Goal: Task Accomplishment & Management: Manage account settings

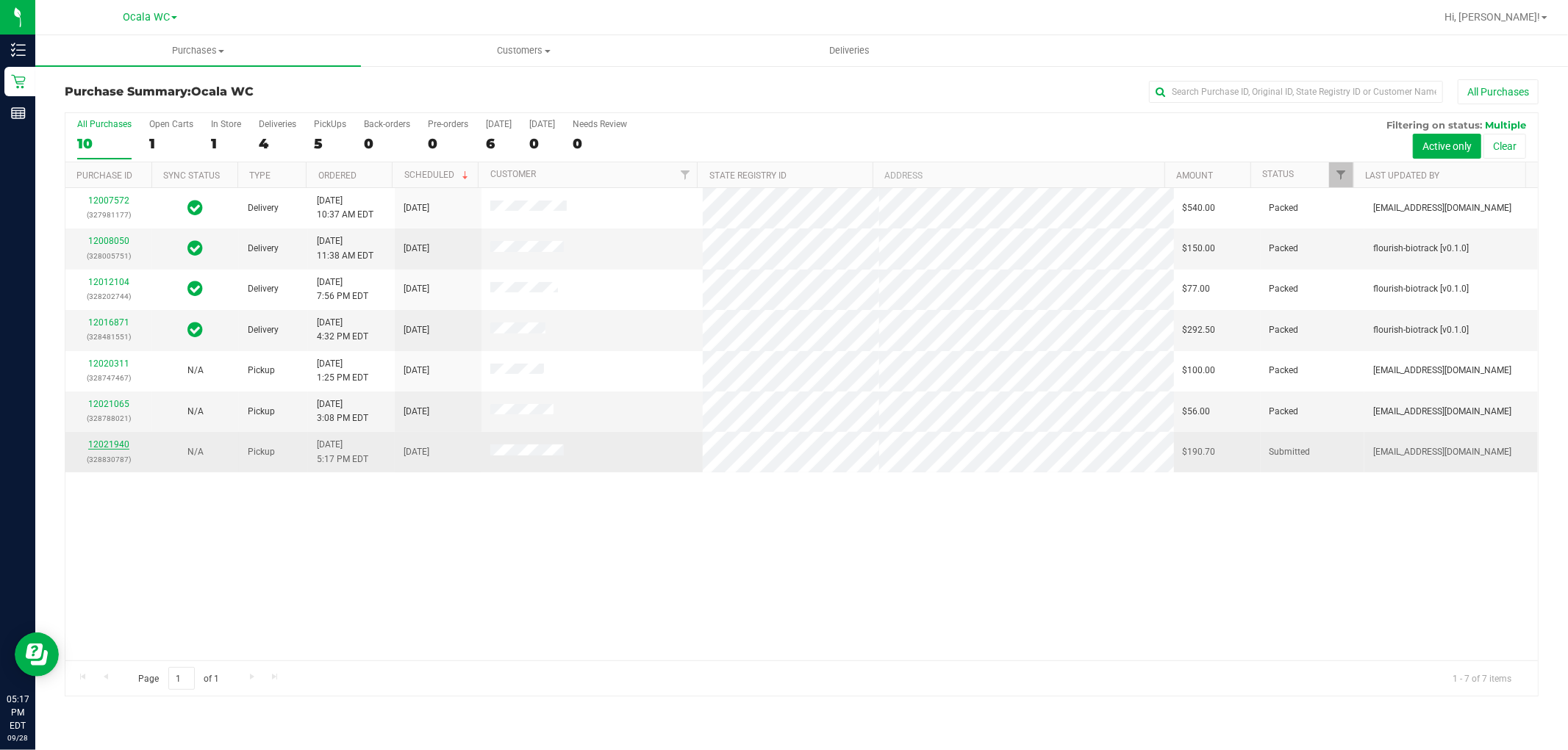
click at [99, 442] on link "12021940" at bounding box center [108, 444] width 41 height 10
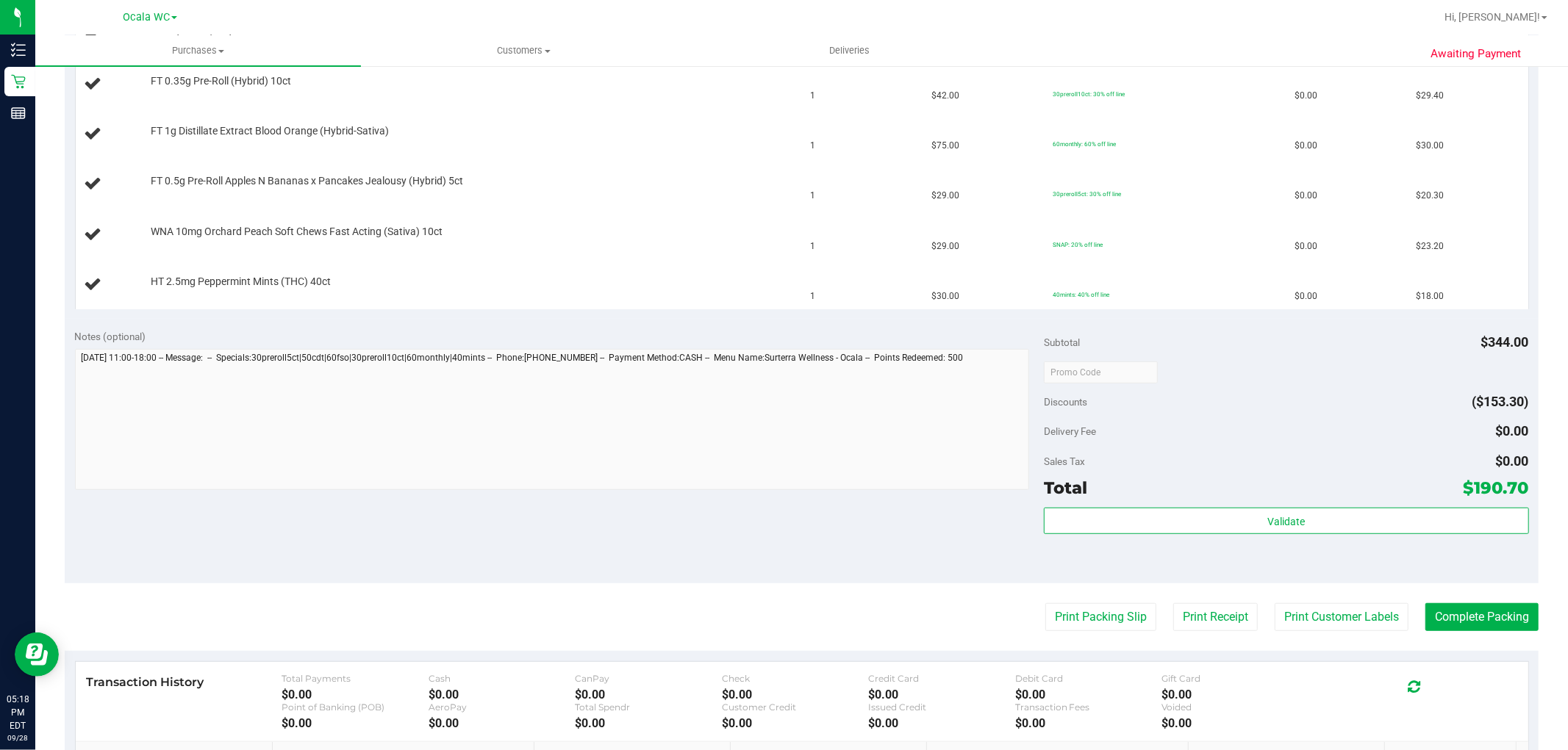
scroll to position [571, 0]
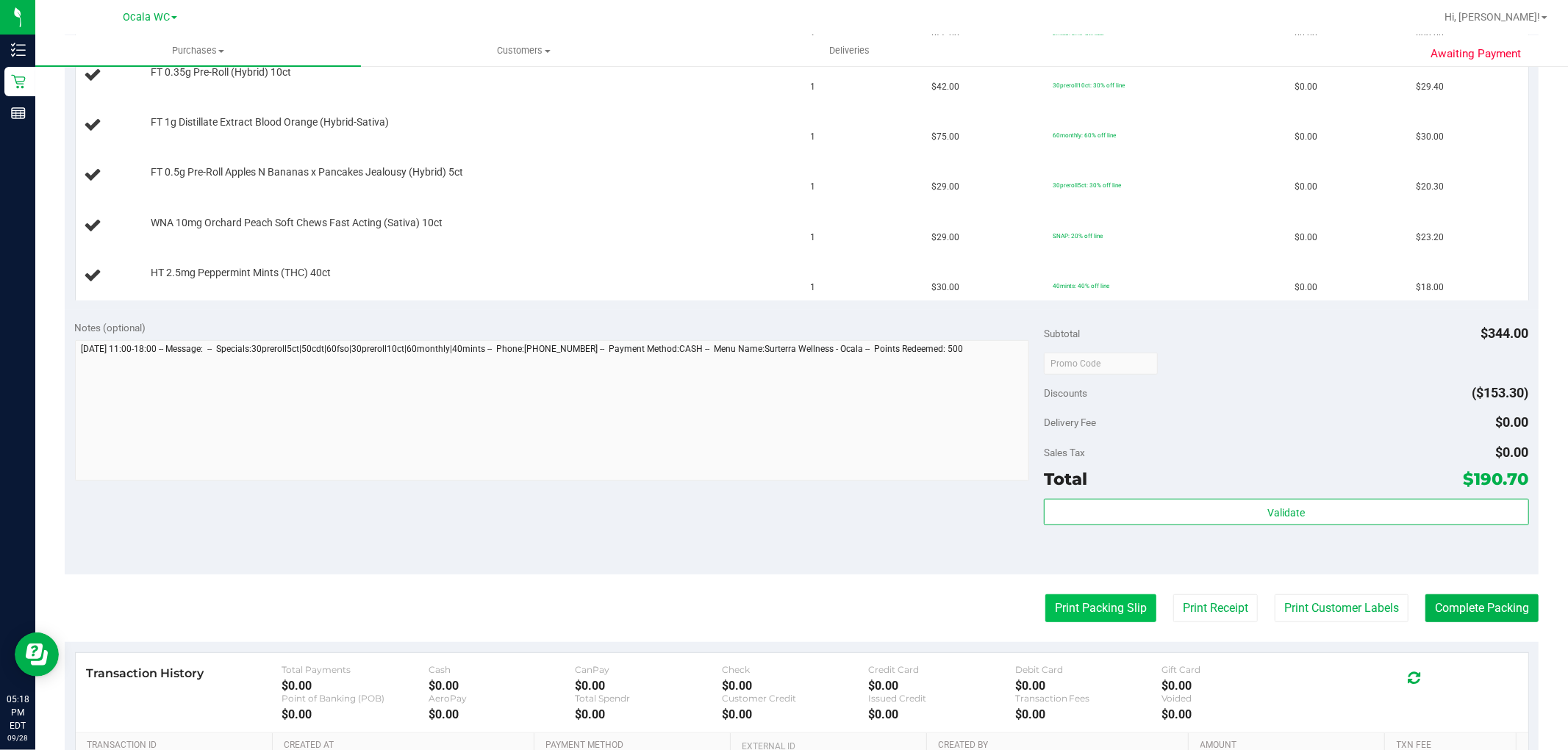
click at [1074, 605] on button "Print Packing Slip" at bounding box center [1100, 608] width 111 height 27
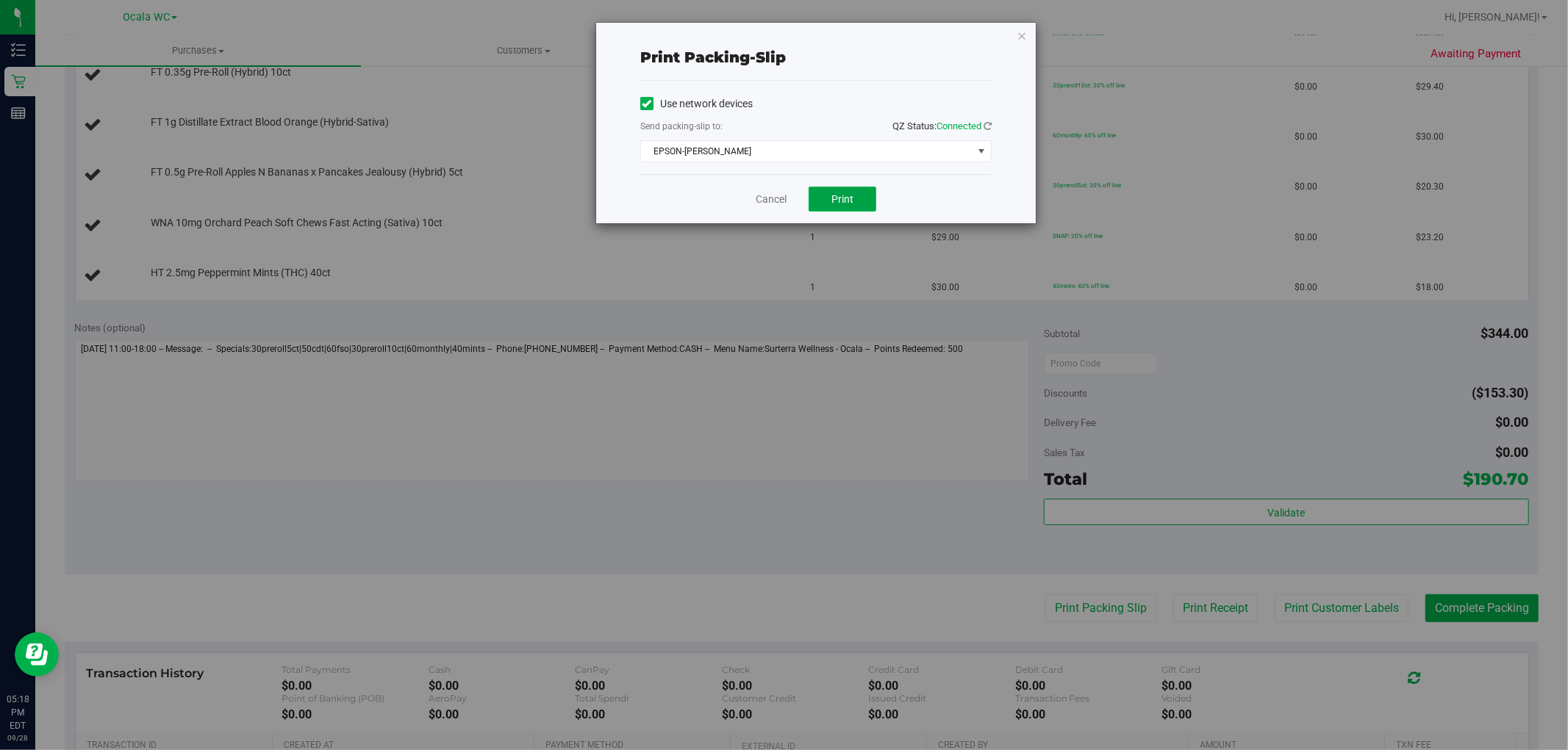
click at [848, 199] on span "Print" at bounding box center [841, 199] width 22 height 11
click at [1022, 37] on icon "button" at bounding box center [1022, 35] width 10 height 18
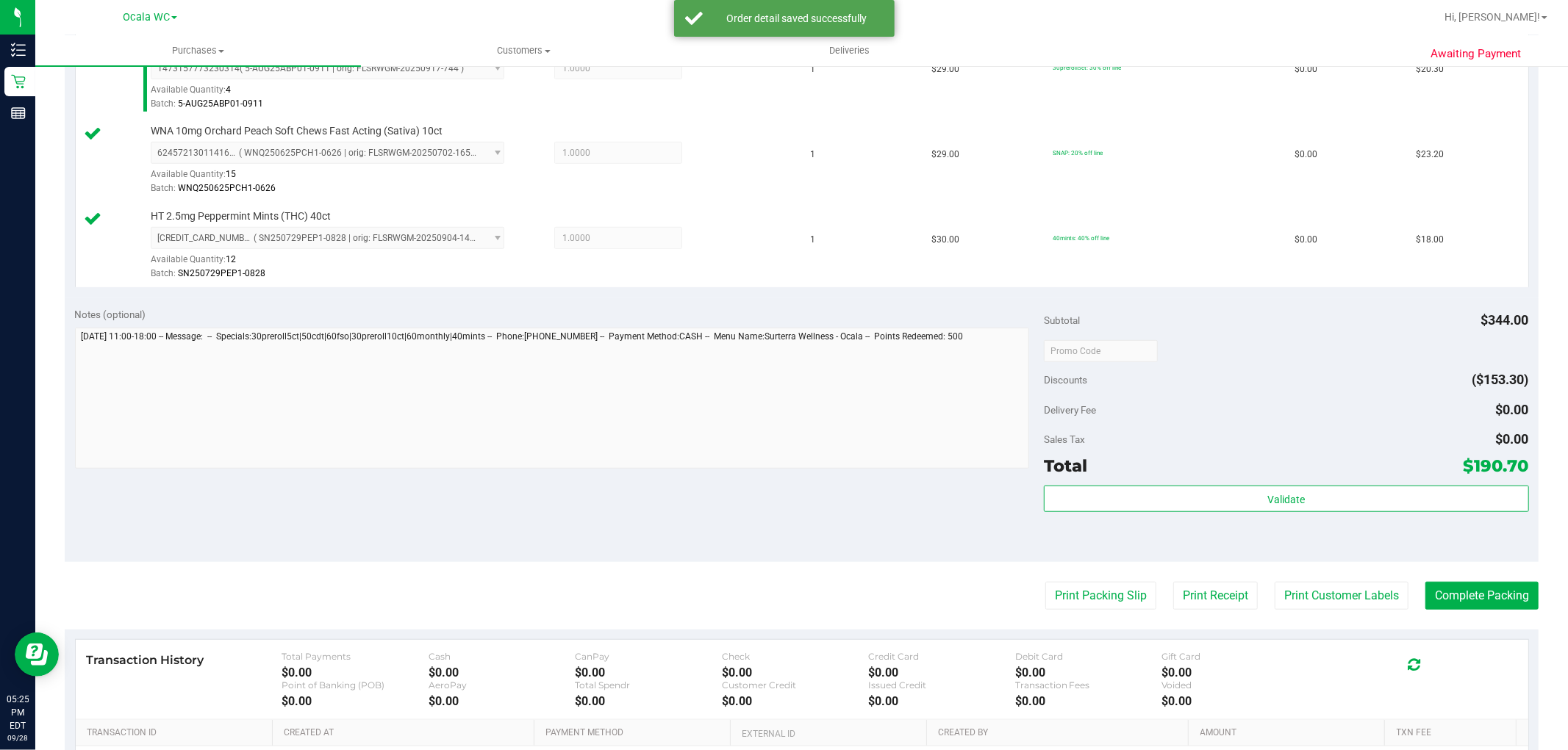
scroll to position [875, 0]
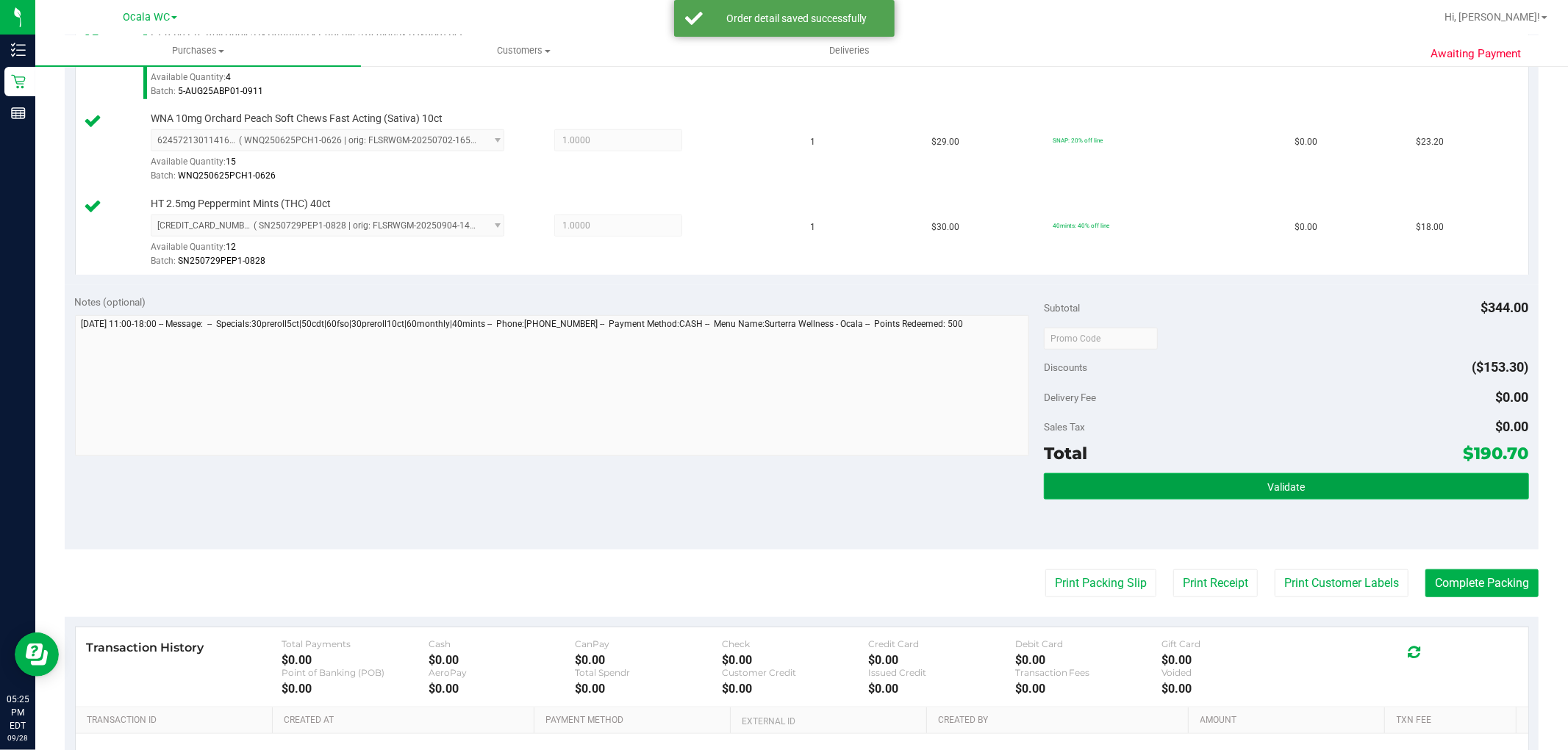
click at [1294, 492] on span "Validate" at bounding box center [1286, 486] width 38 height 11
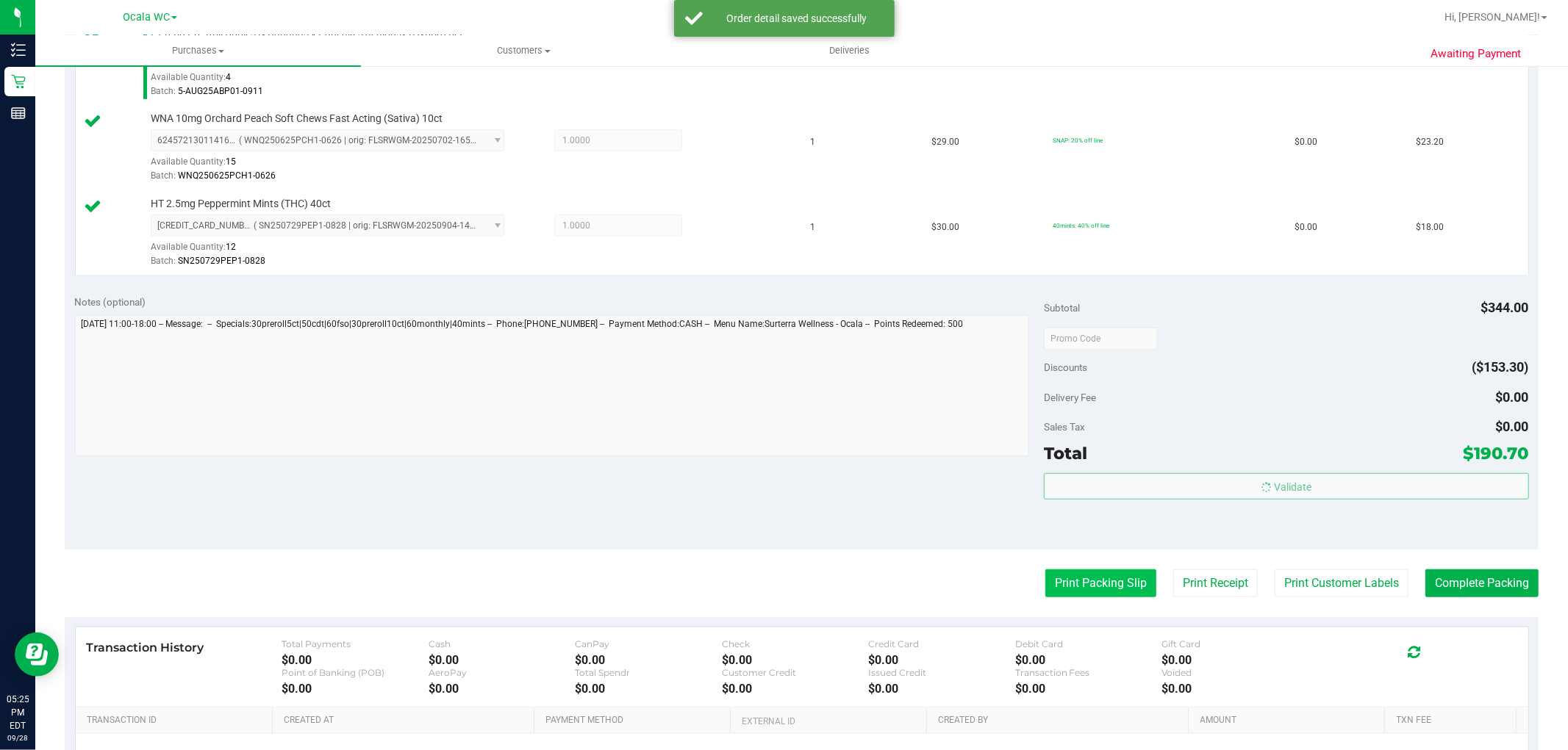
click at [1077, 585] on button "Print Packing Slip" at bounding box center [1100, 582] width 111 height 27
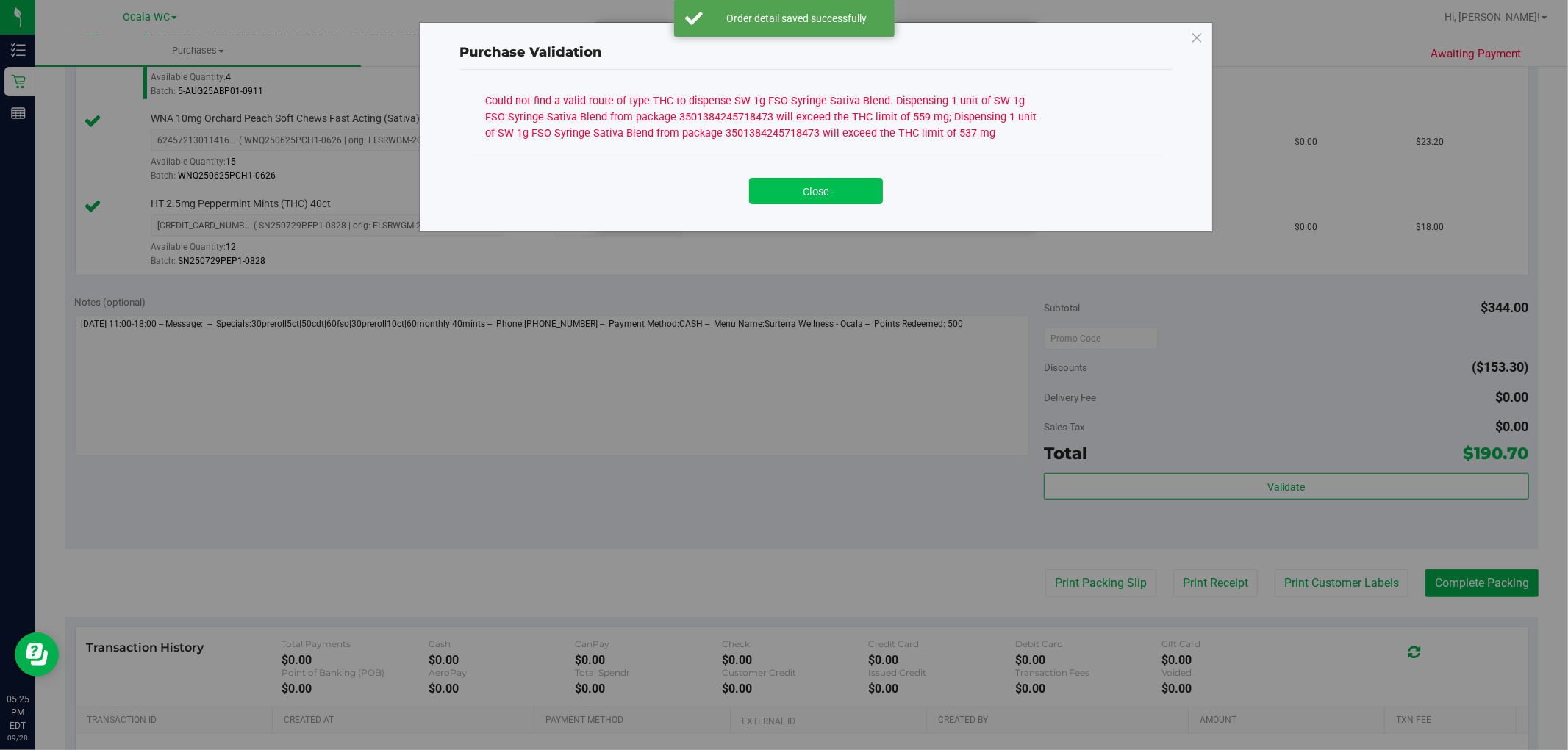
click at [827, 199] on button "Close" at bounding box center [815, 191] width 134 height 27
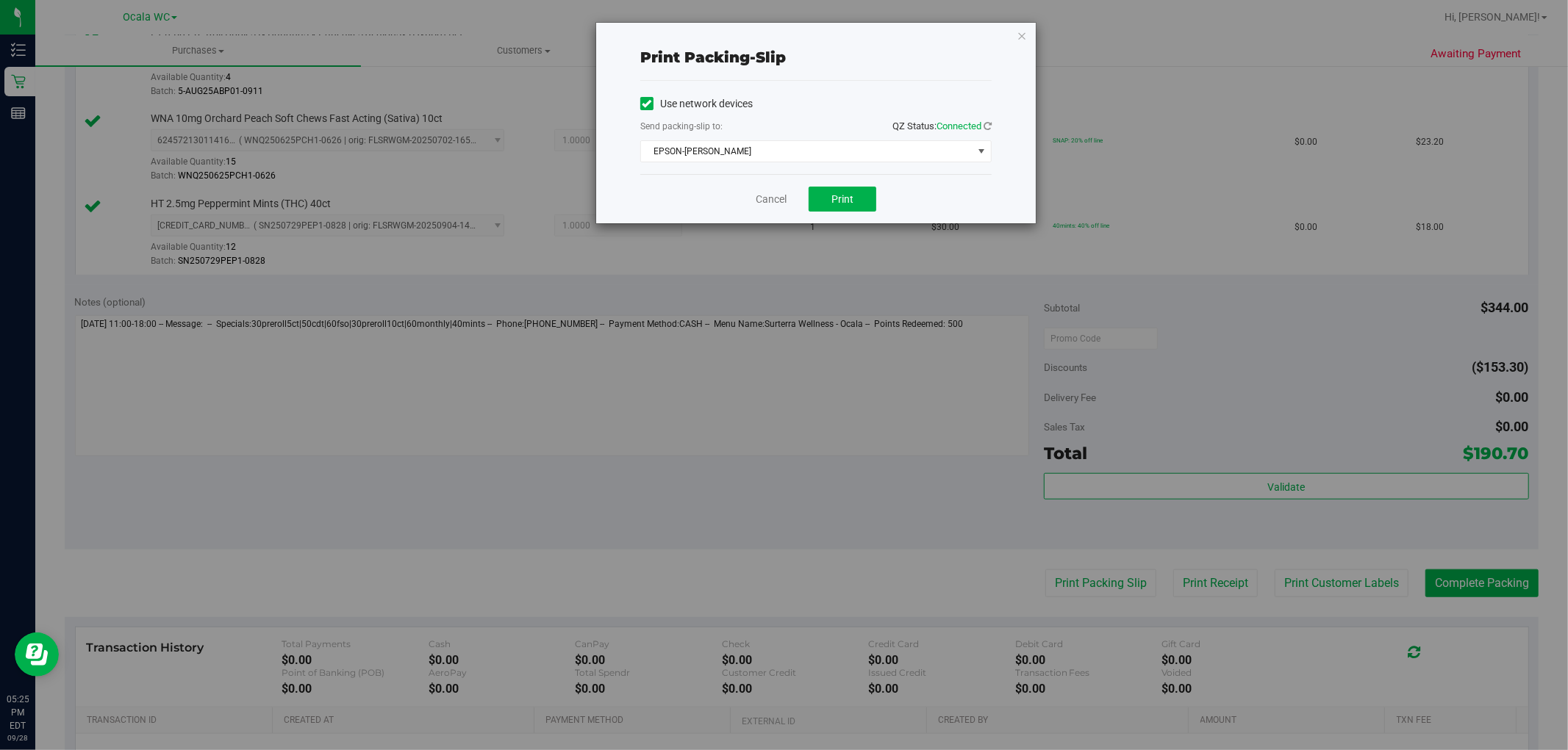
click at [752, 194] on div "Cancel Print" at bounding box center [816, 199] width 351 height 49
click at [772, 207] on link "Cancel" at bounding box center [770, 199] width 31 height 15
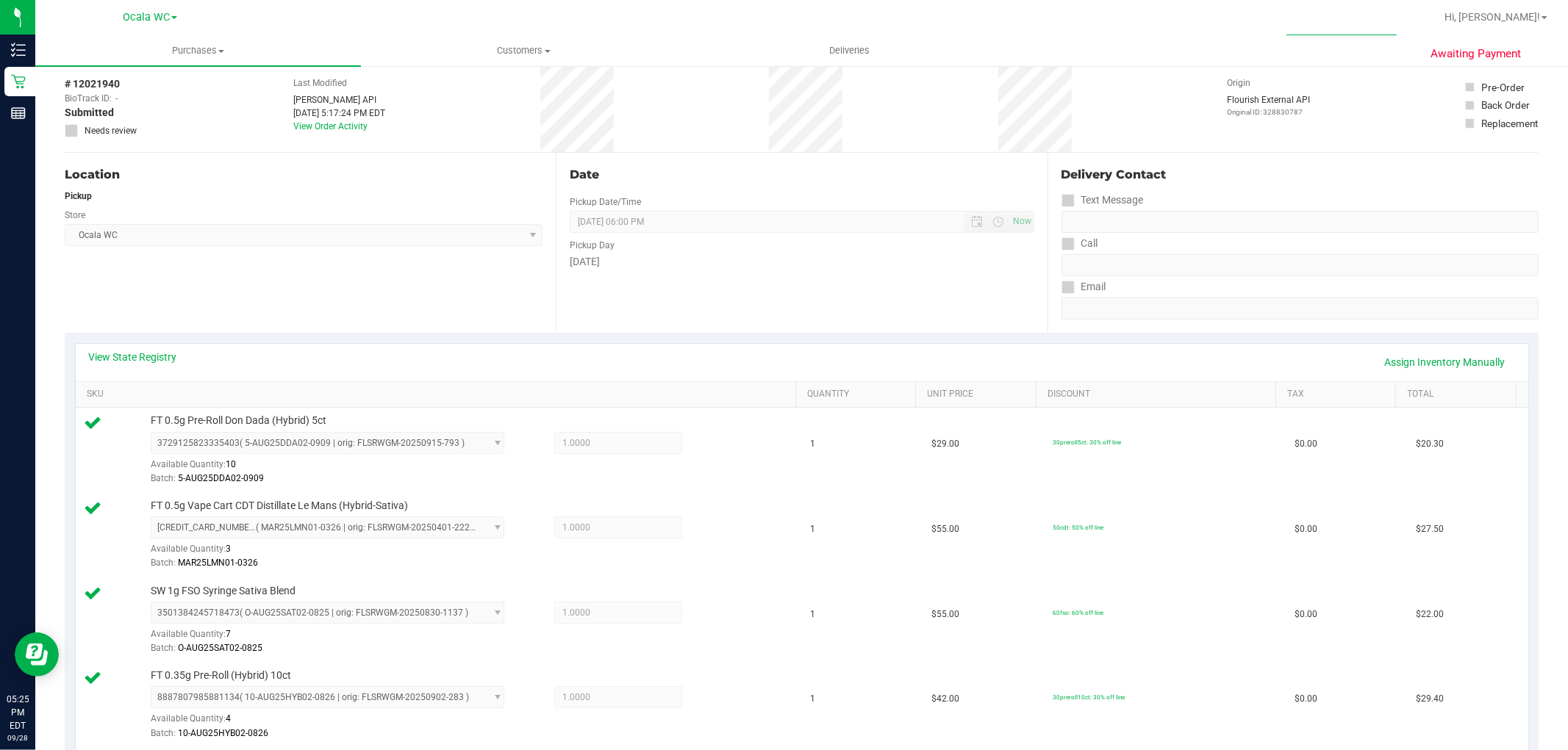
scroll to position [59, 0]
click at [166, 360] on link "View State Registry" at bounding box center [133, 360] width 88 height 14
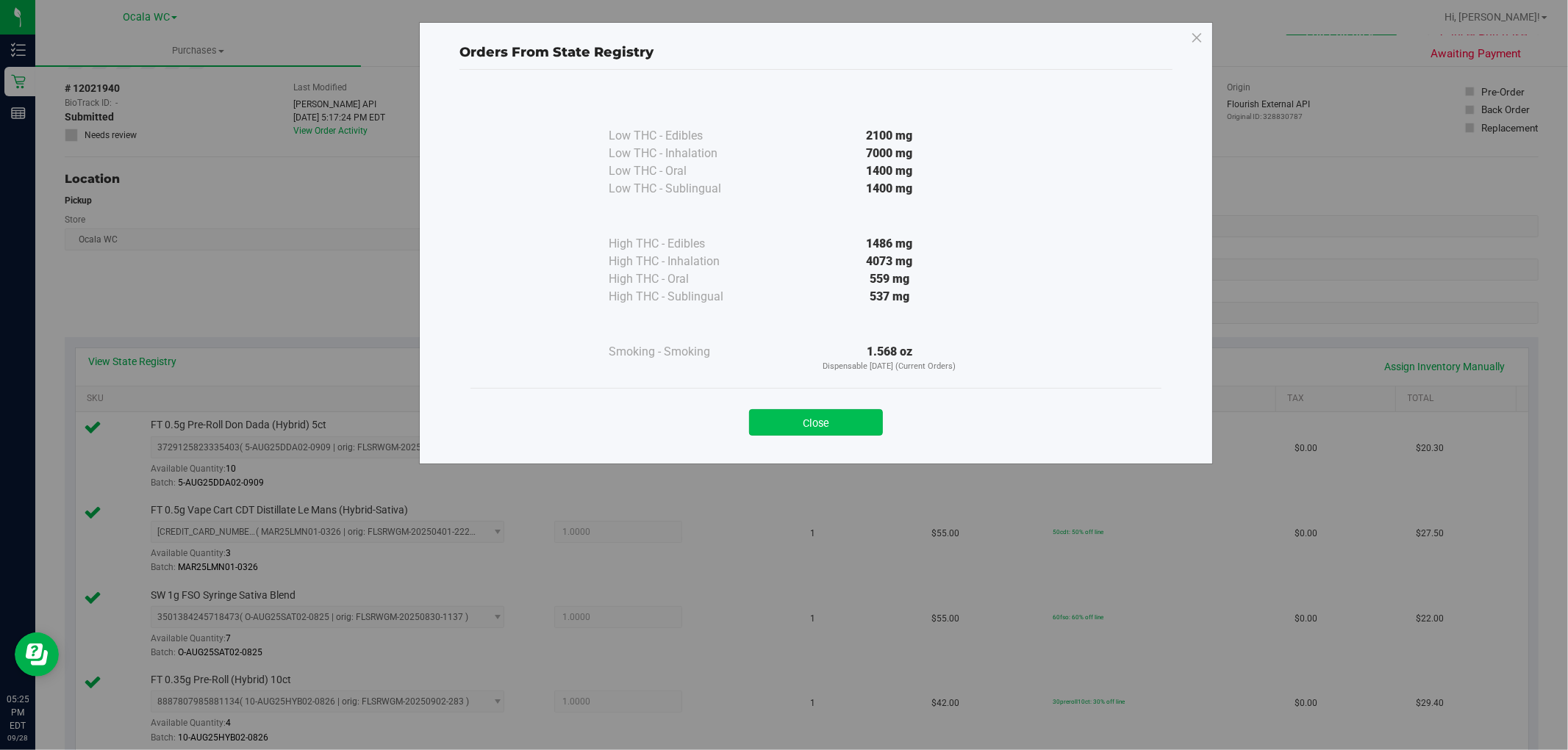
click at [827, 419] on button "Close" at bounding box center [815, 423] width 134 height 27
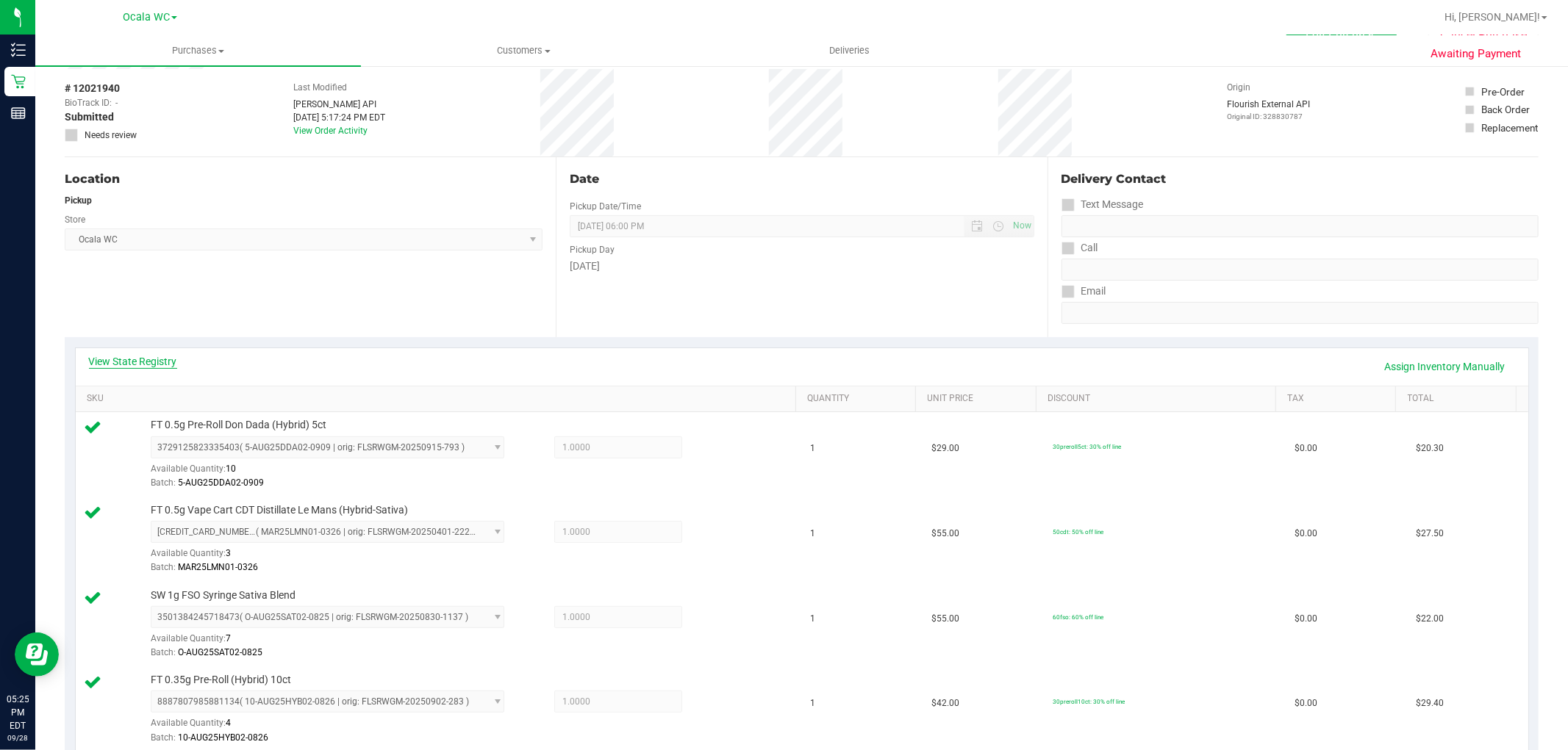
click at [156, 358] on link "View State Registry" at bounding box center [133, 360] width 88 height 14
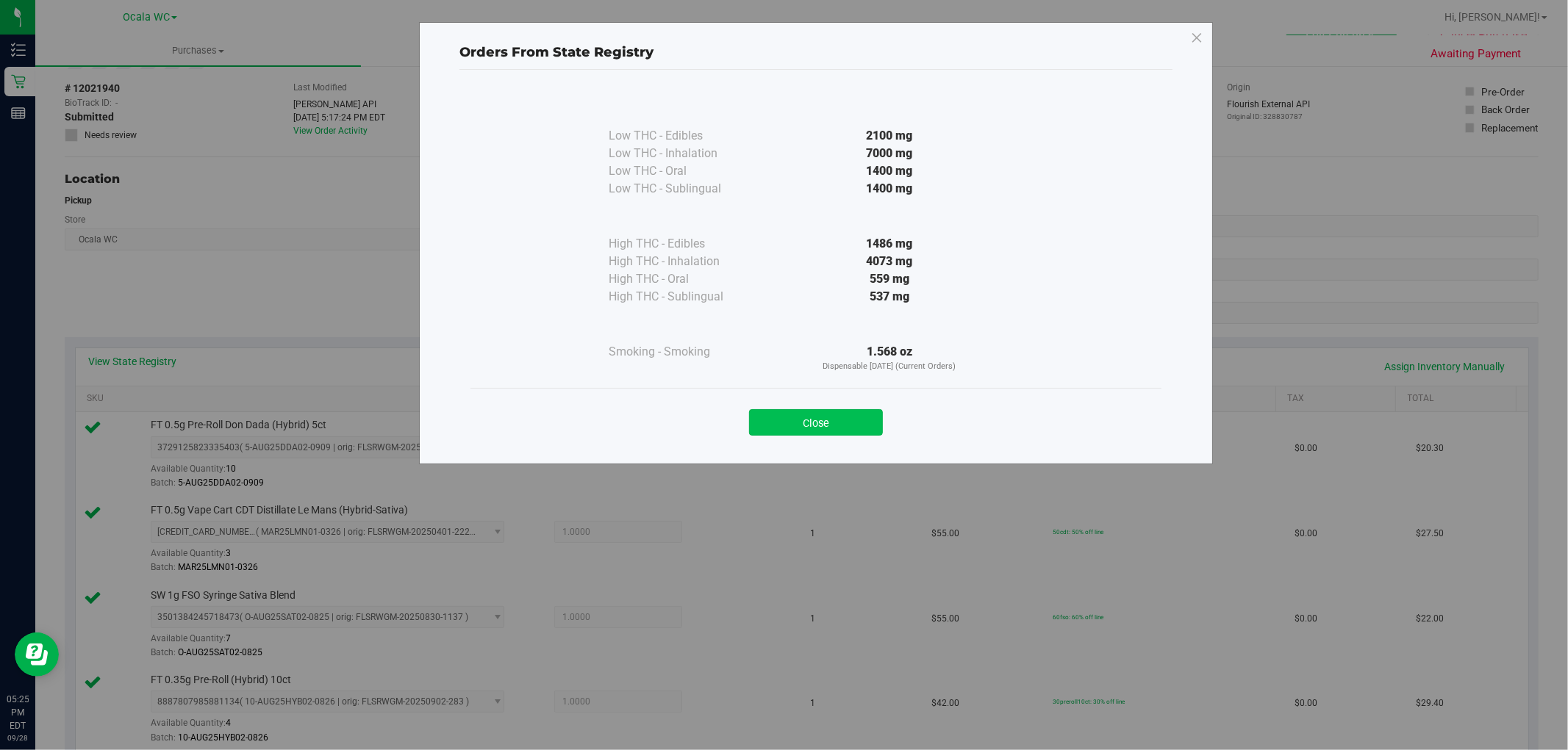
click at [799, 429] on button "Close" at bounding box center [815, 423] width 134 height 27
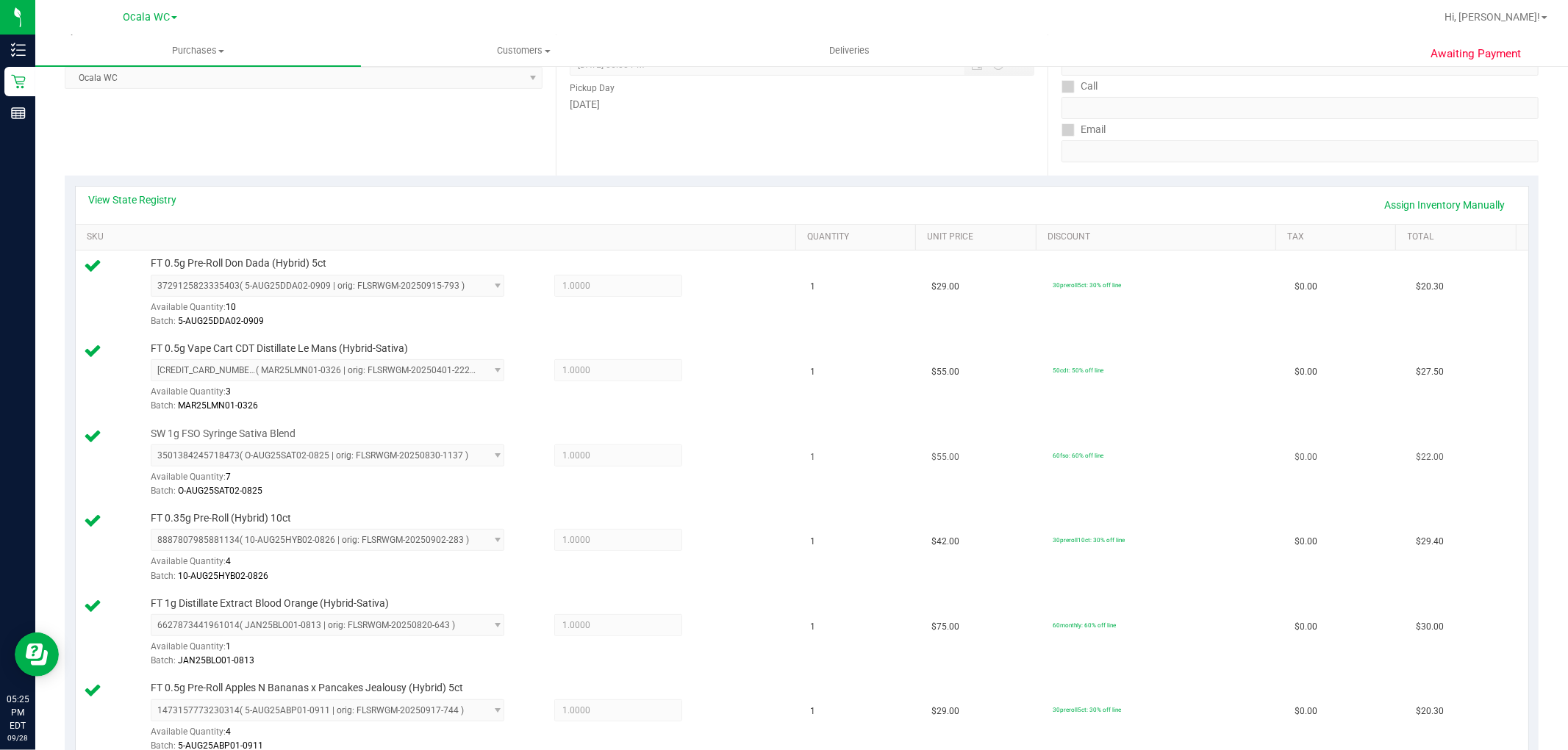
scroll to position [222, 0]
click at [145, 192] on link "View State Registry" at bounding box center [133, 197] width 88 height 14
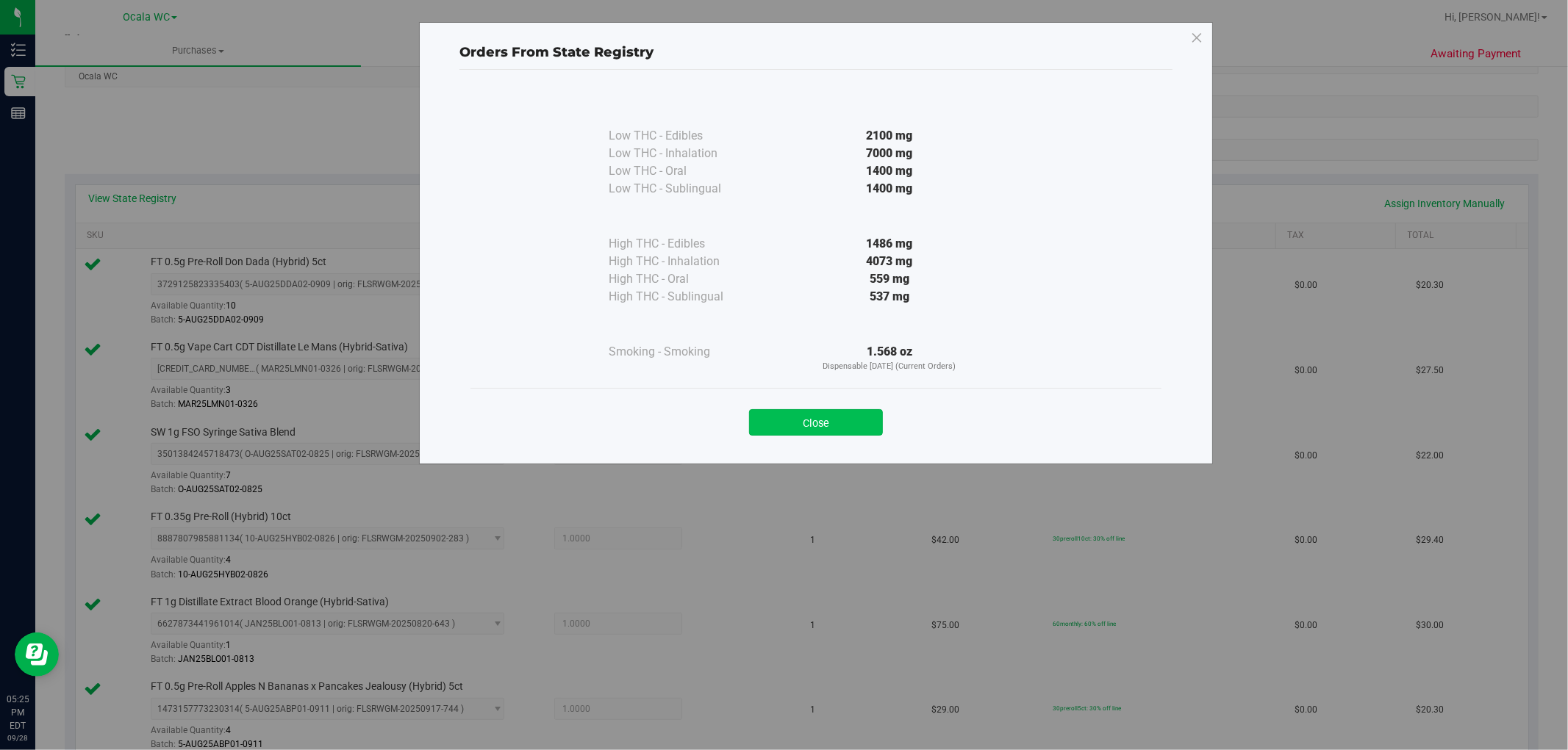
click at [779, 416] on button "Close" at bounding box center [815, 423] width 134 height 27
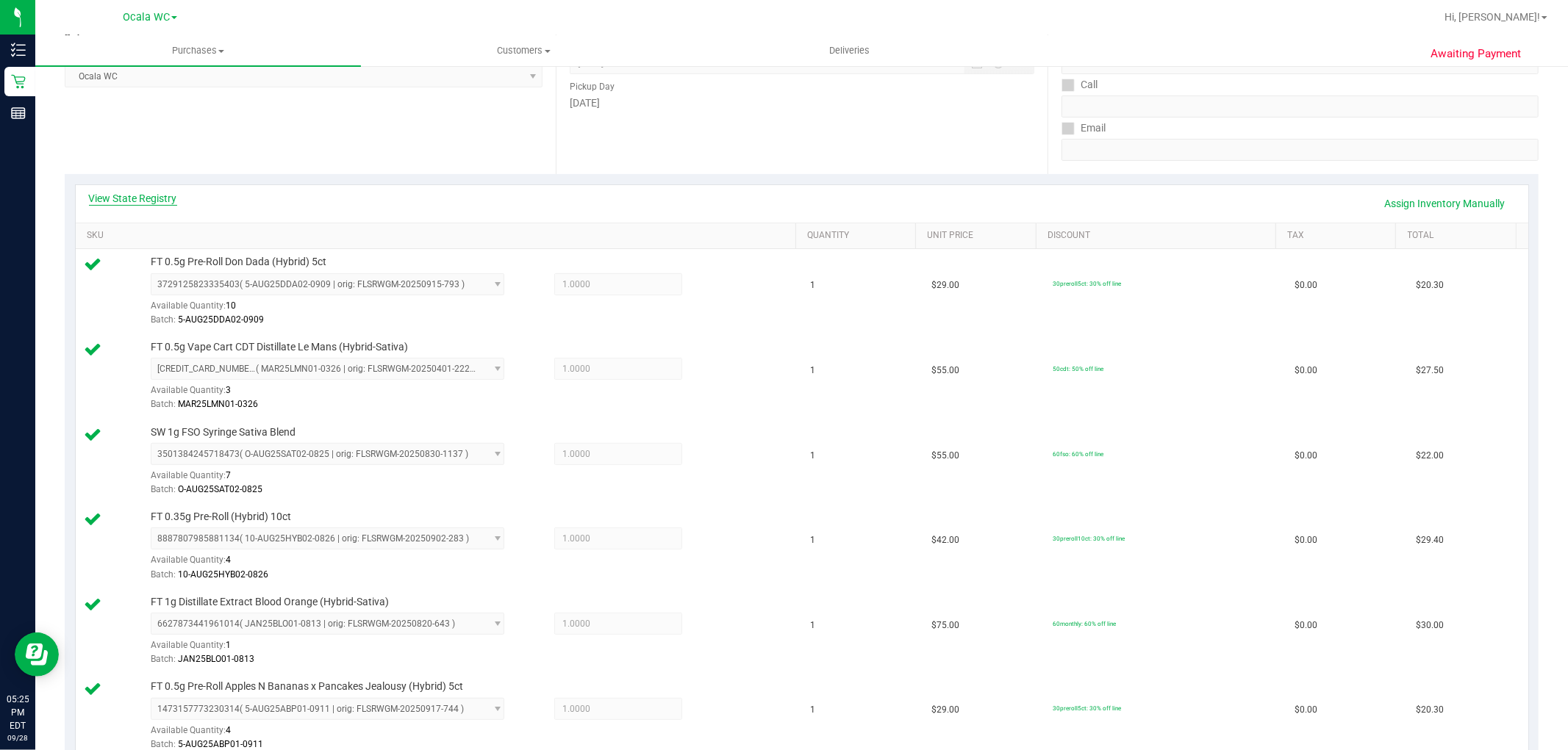
click at [118, 192] on link "View State Registry" at bounding box center [133, 197] width 88 height 14
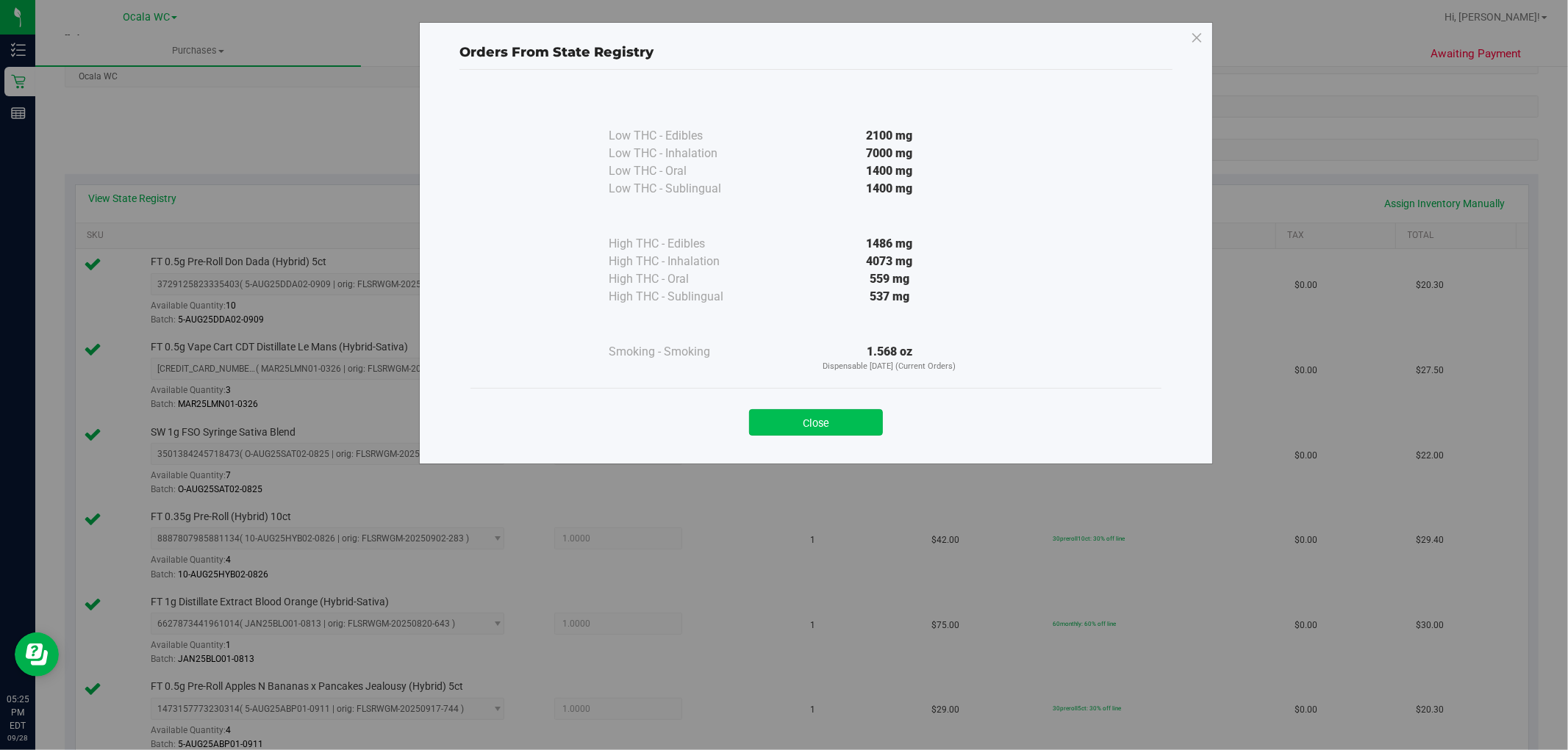
click at [805, 425] on button "Close" at bounding box center [815, 423] width 134 height 27
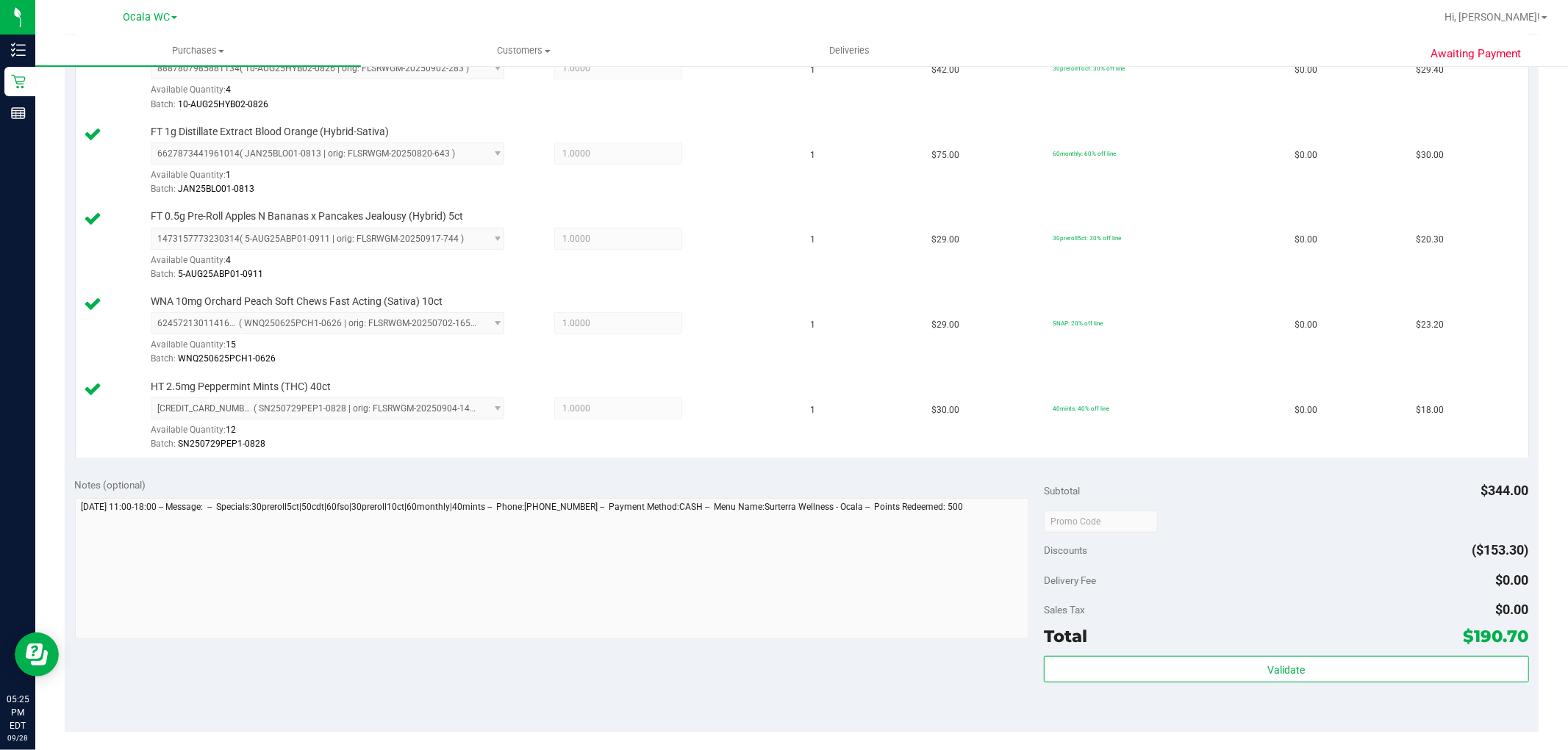
scroll to position [696, 0]
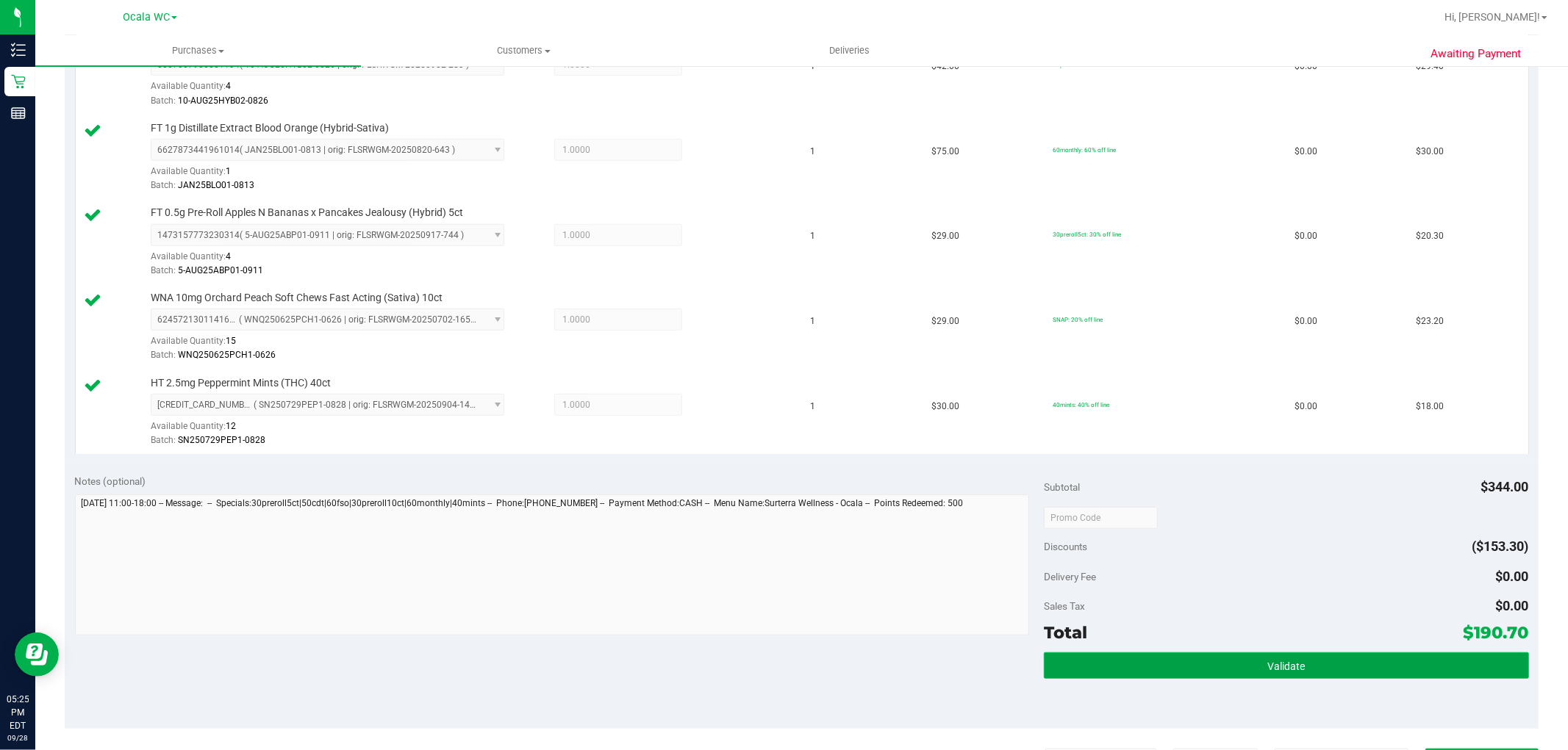
click at [1255, 663] on button "Validate" at bounding box center [1285, 666] width 485 height 27
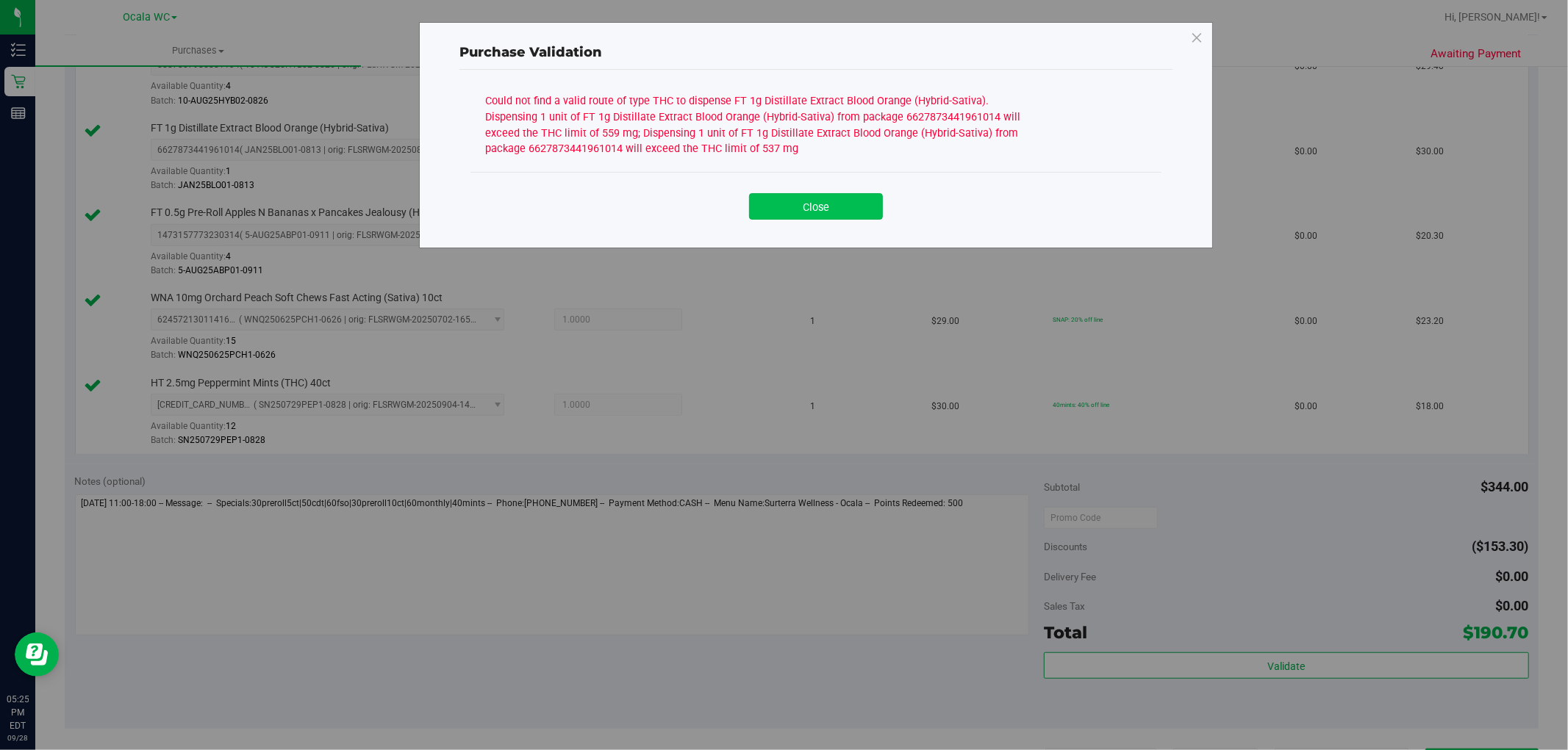
click at [816, 194] on button "Close" at bounding box center [815, 207] width 134 height 27
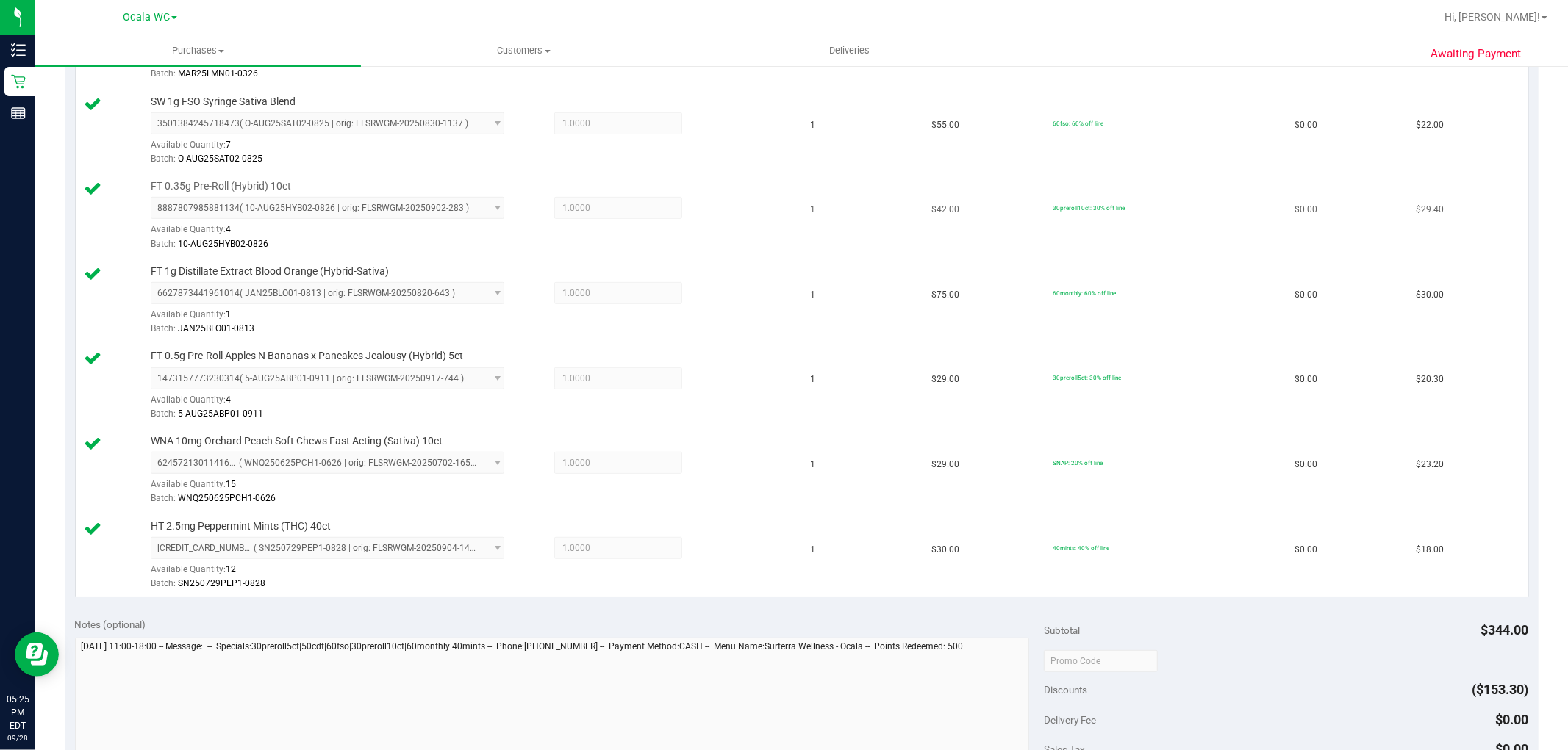
scroll to position [288, 0]
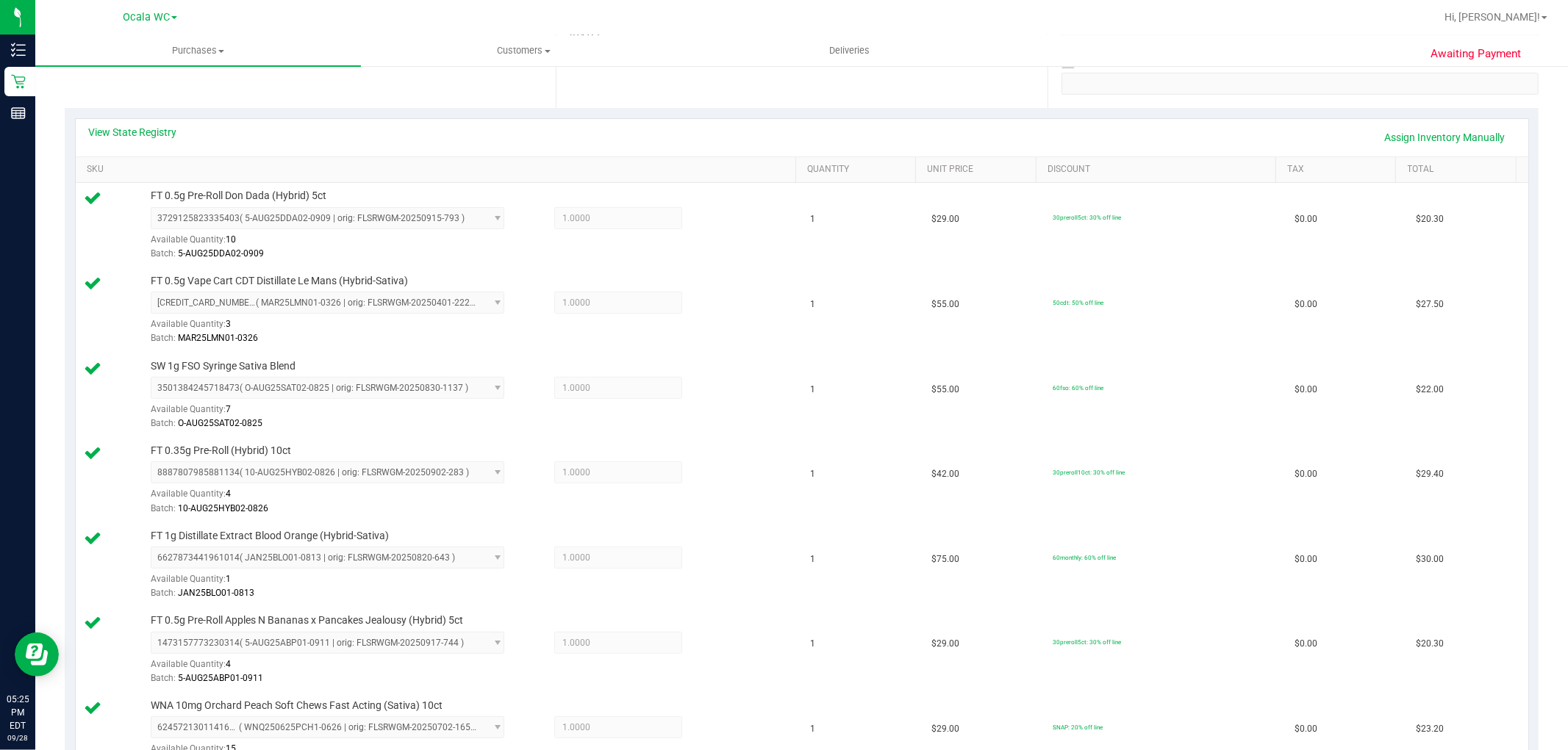
click at [147, 120] on div "View State Registry Assign Inventory Manually" at bounding box center [802, 138] width 1452 height 38
click at [148, 127] on link "View State Registry" at bounding box center [133, 132] width 88 height 14
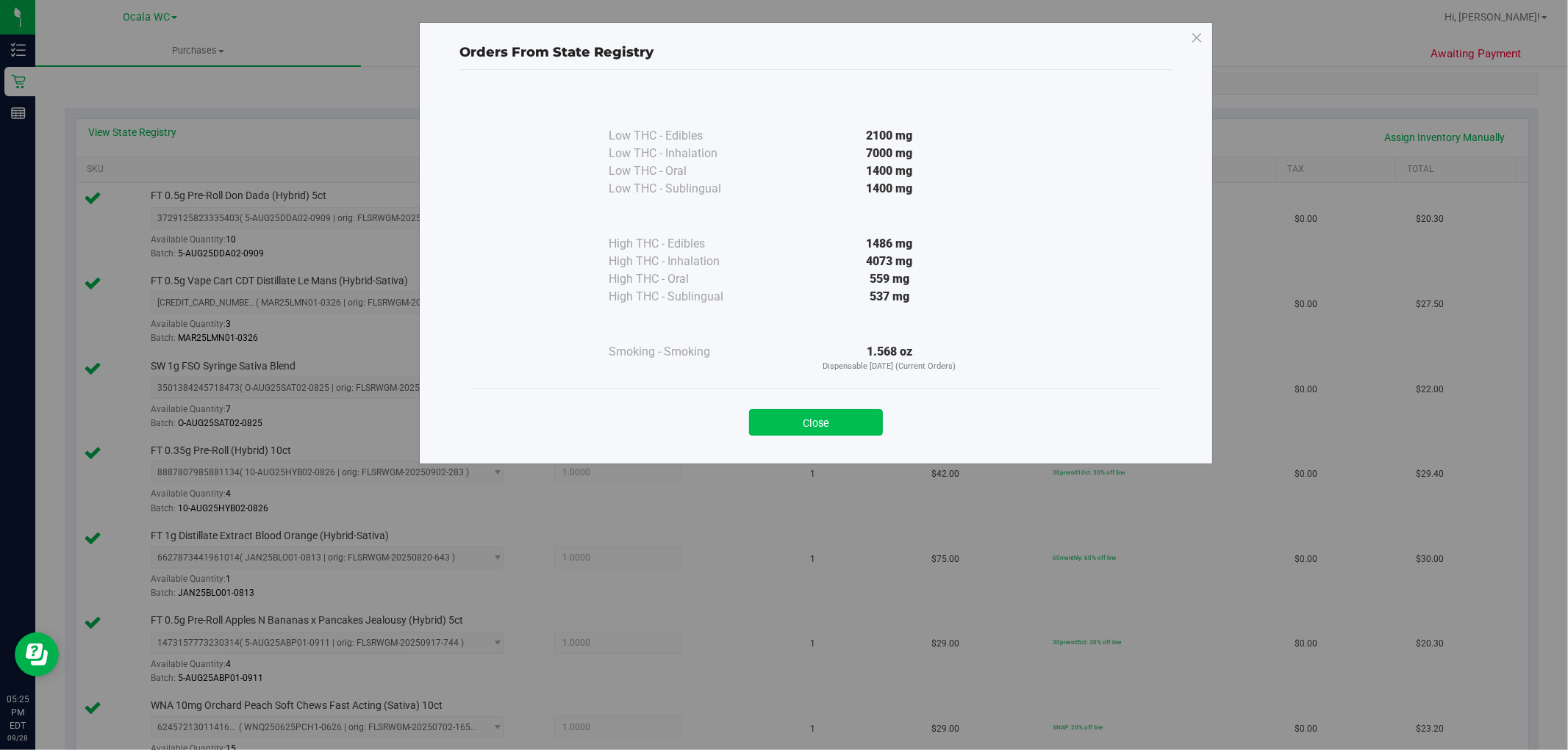
click at [824, 417] on button "Close" at bounding box center [815, 423] width 134 height 27
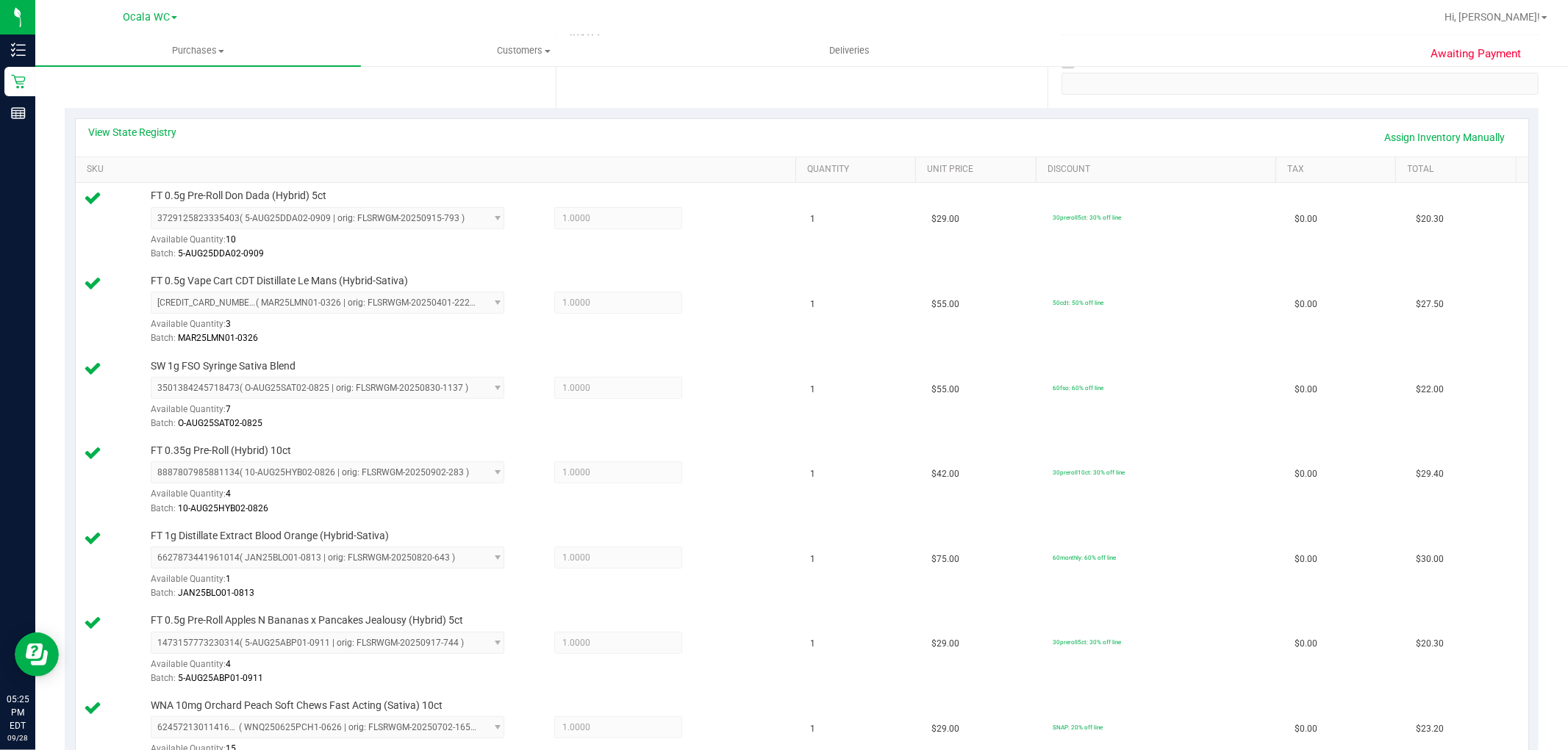
click at [142, 140] on div "View State Registry Assign Inventory Manually" at bounding box center [802, 137] width 1426 height 25
click at [148, 128] on link "View State Registry" at bounding box center [133, 132] width 88 height 14
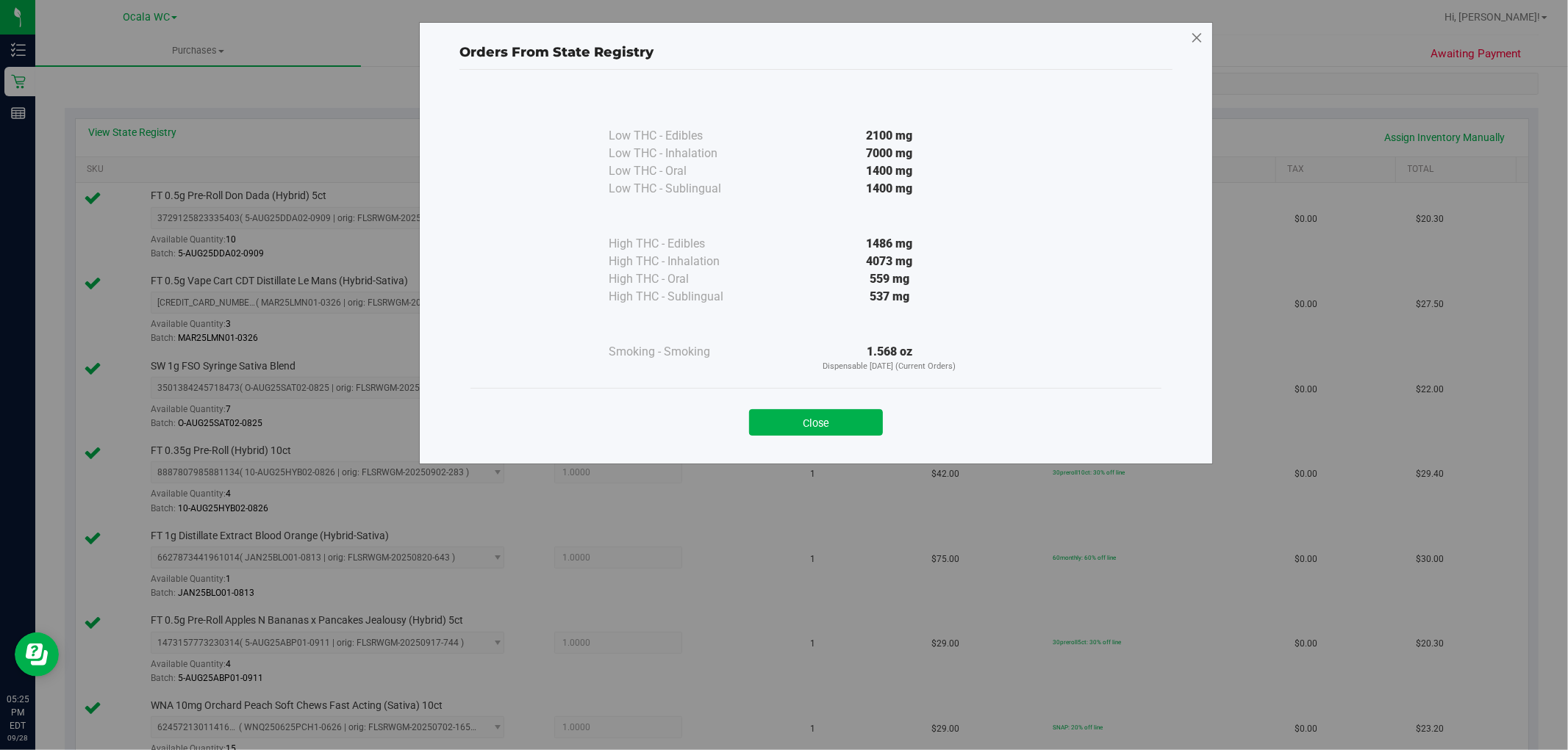
click at [1198, 32] on icon at bounding box center [1196, 38] width 13 height 24
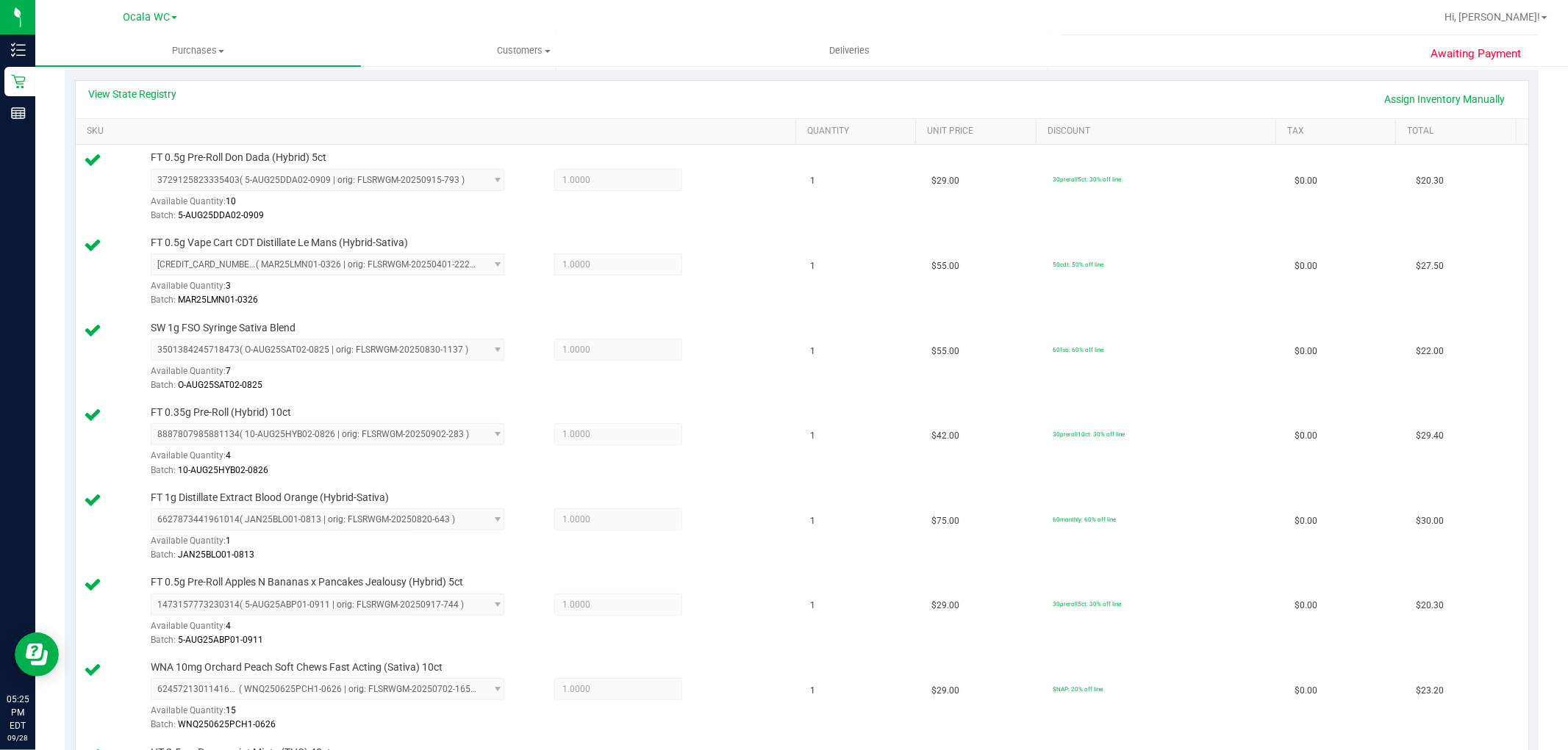
scroll to position [163, 0]
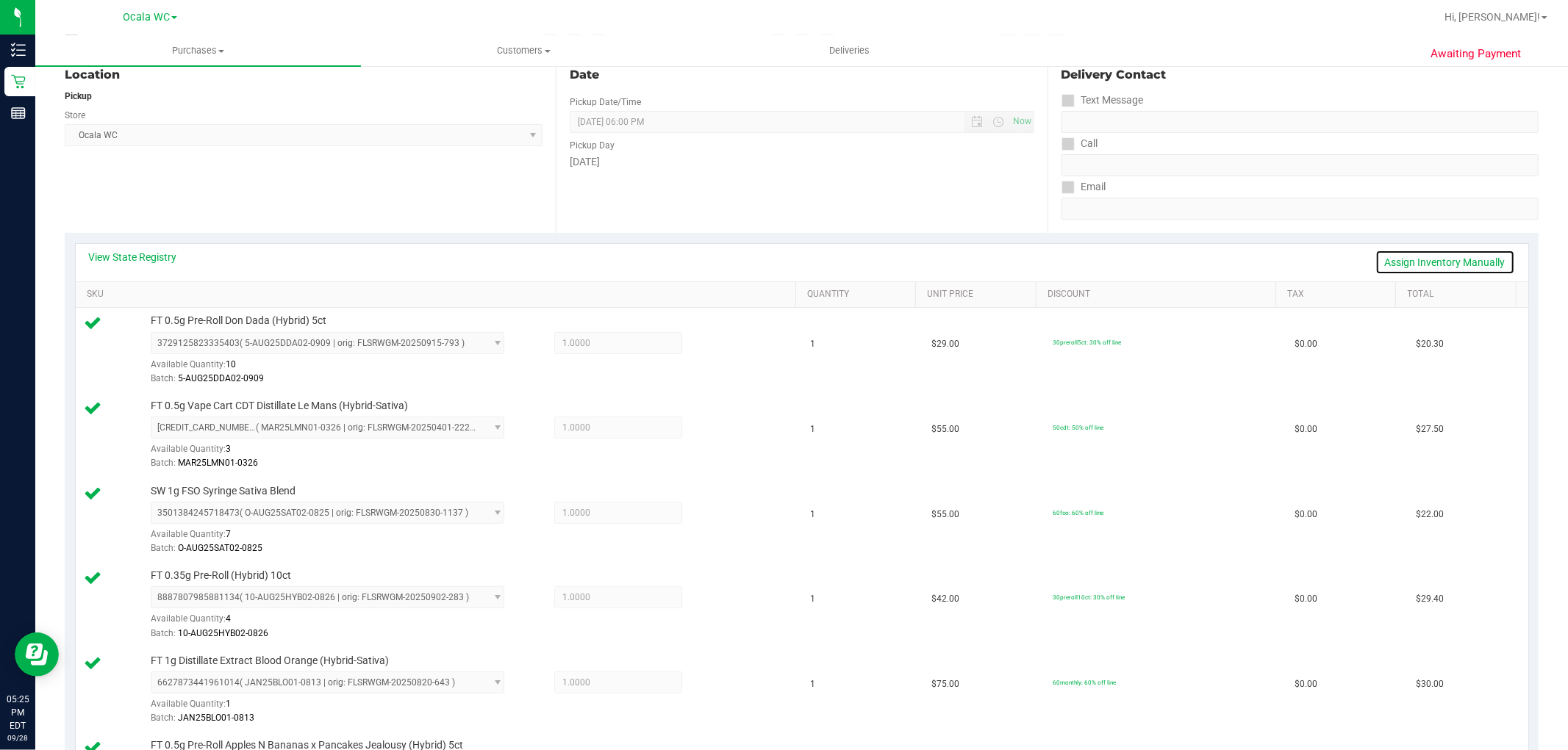
click at [1447, 257] on link "Assign Inventory Manually" at bounding box center [1445, 262] width 139 height 25
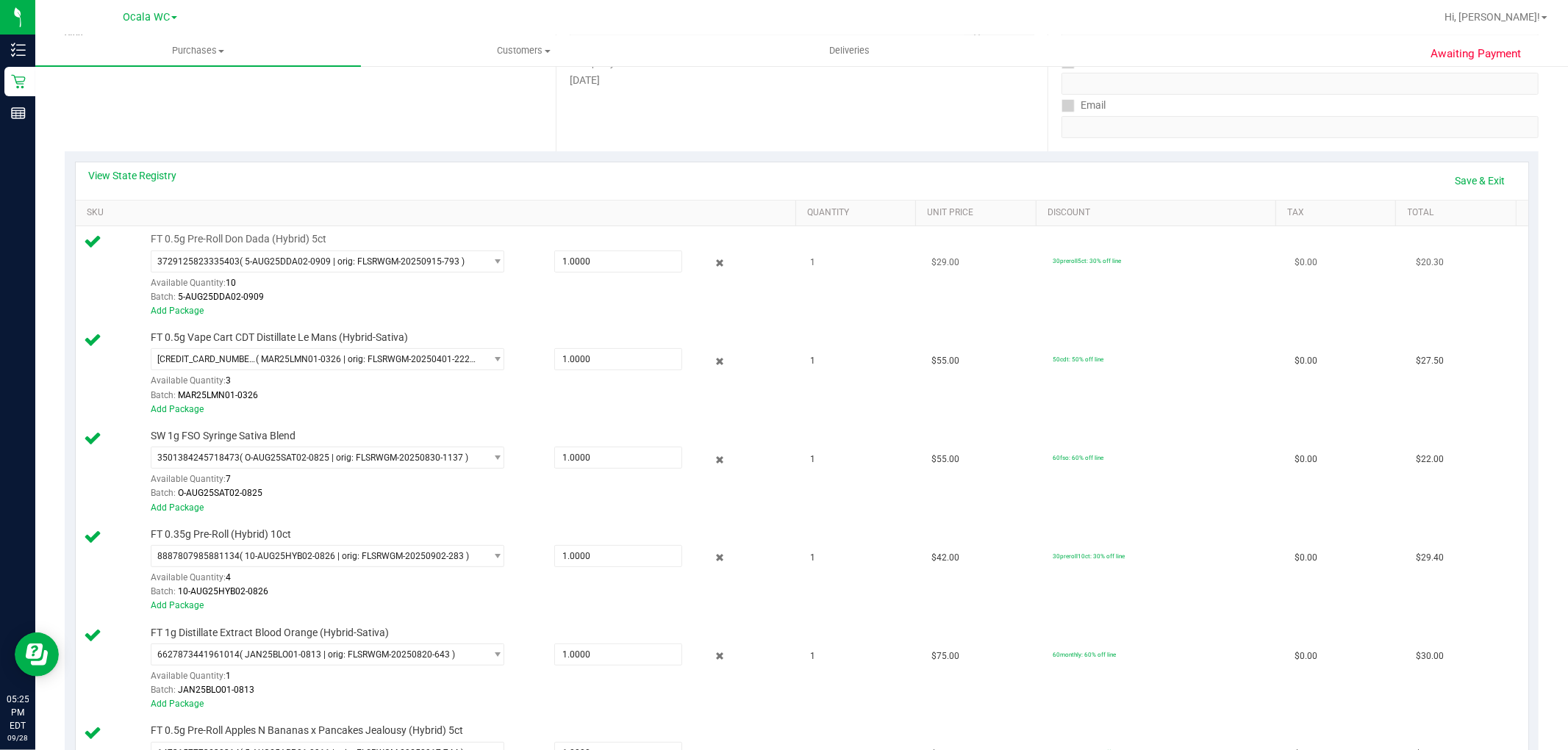
scroll to position [326, 0]
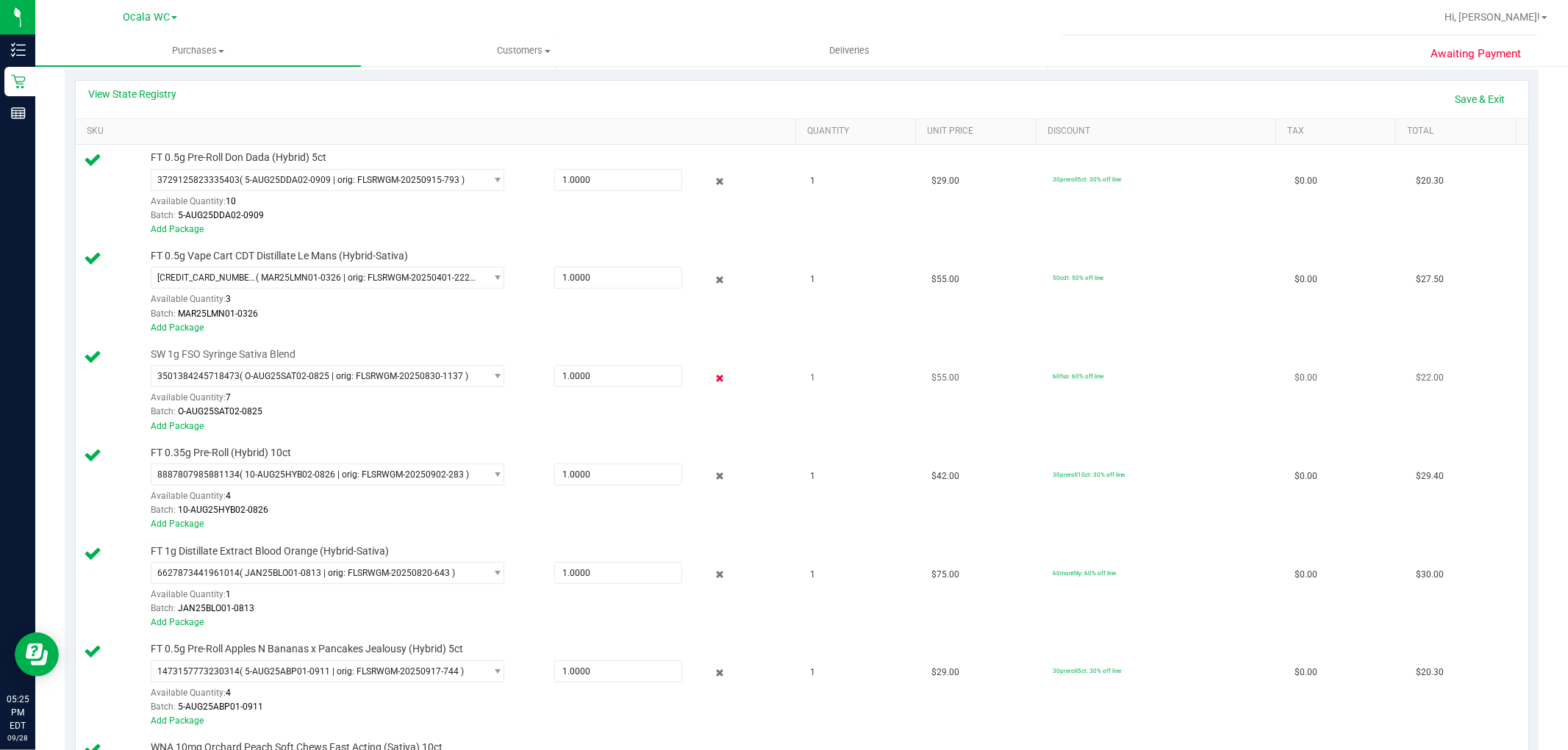
click at [711, 377] on icon at bounding box center [719, 378] width 15 height 17
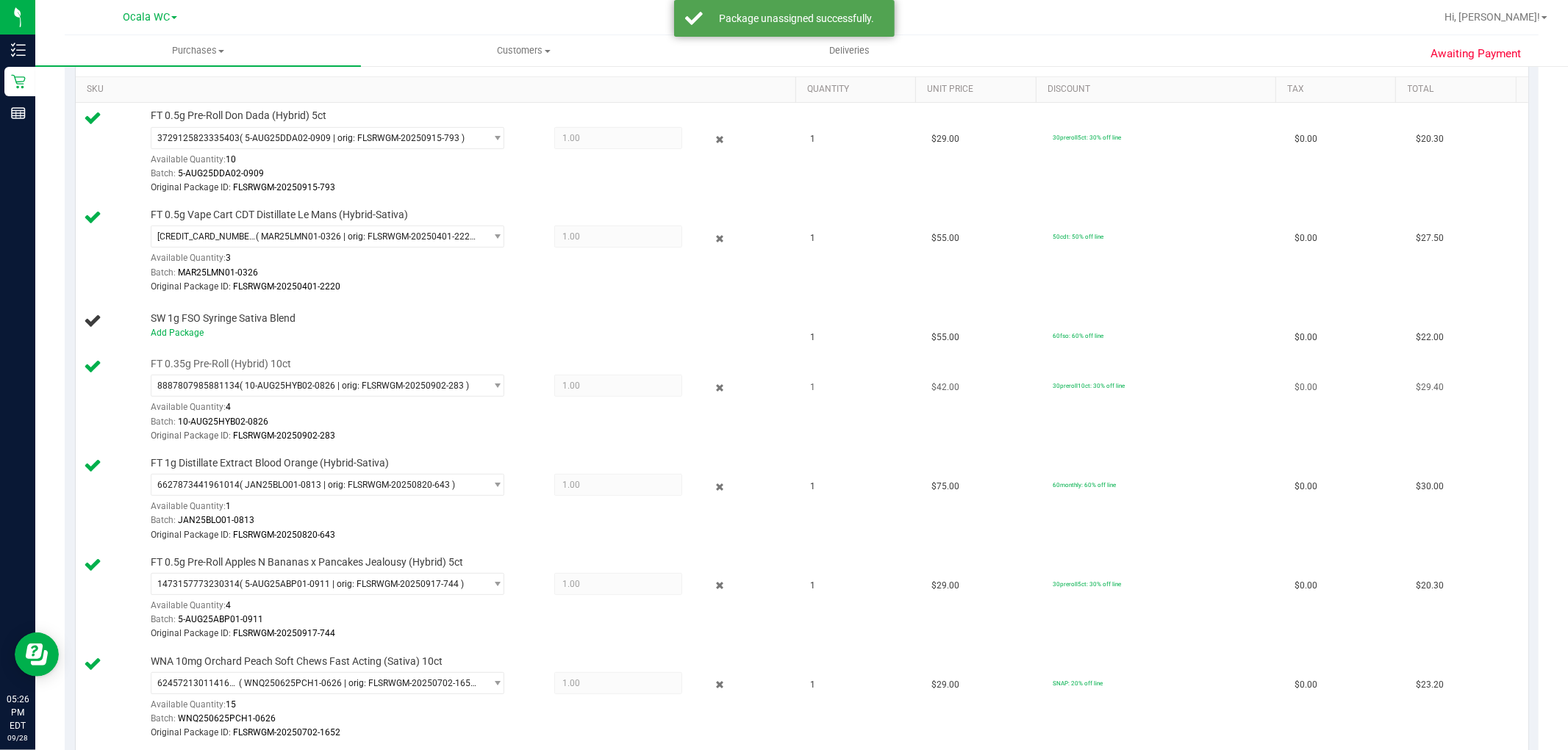
scroll to position [408, 0]
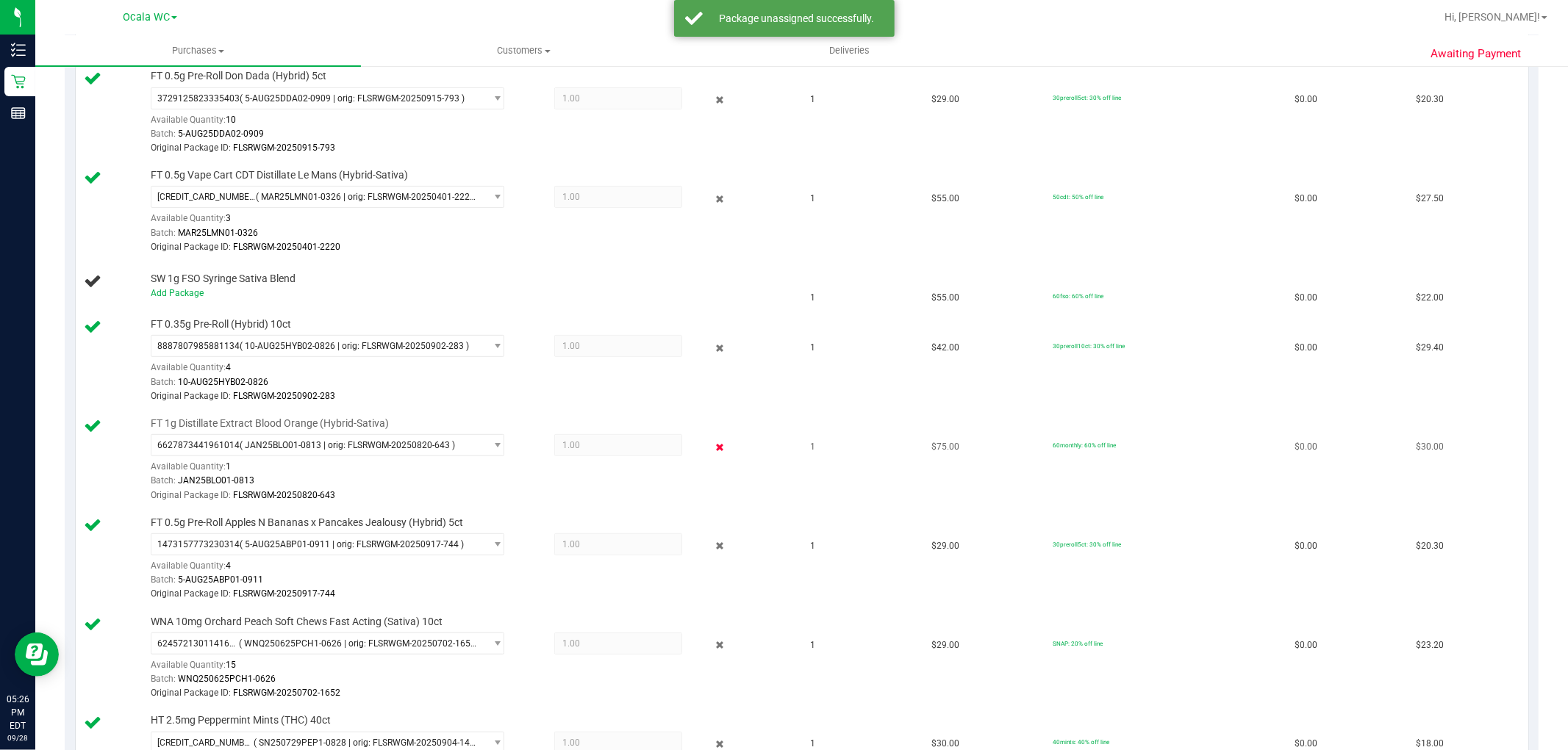
click at [711, 442] on icon at bounding box center [719, 448] width 15 height 17
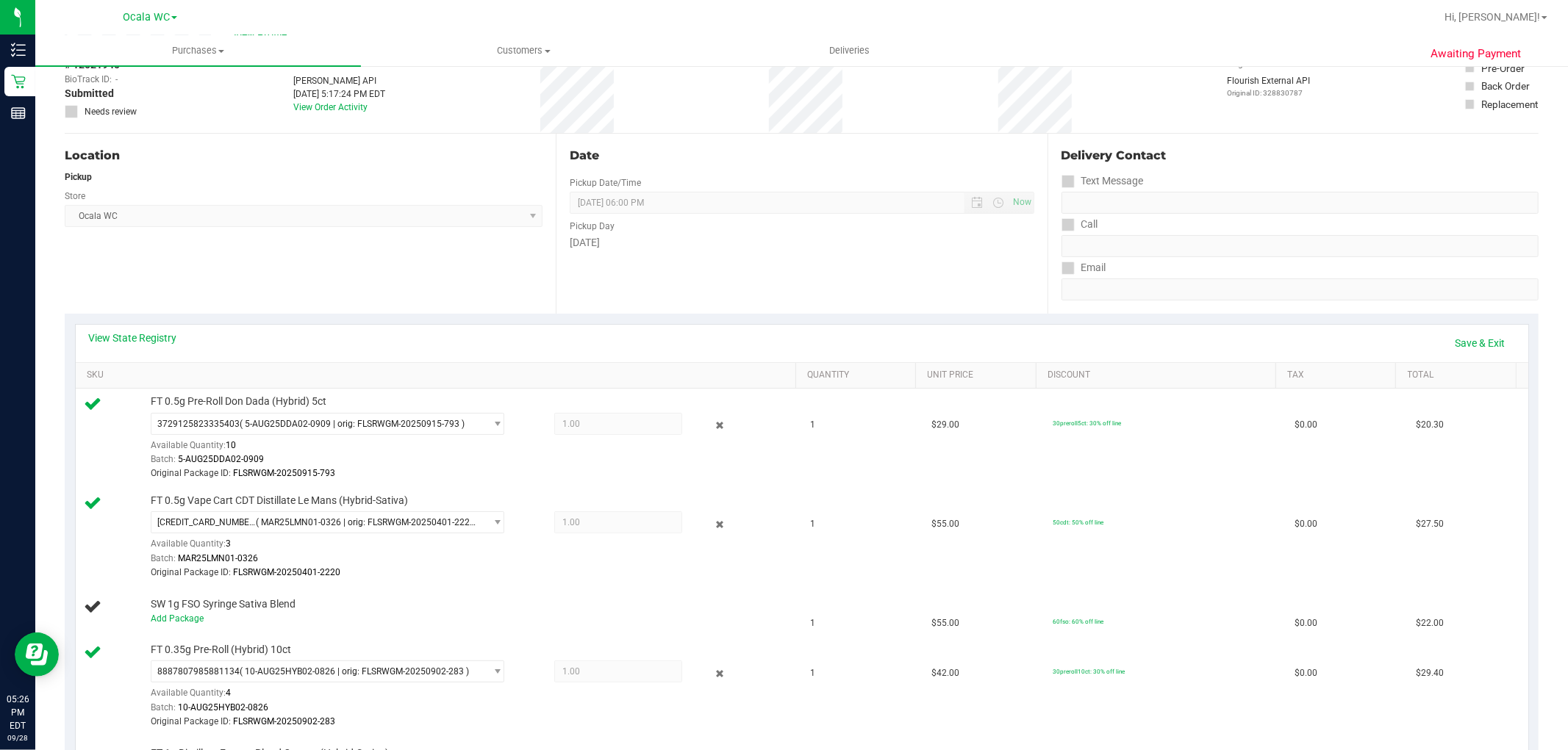
scroll to position [82, 0]
click at [1446, 339] on link "Save & Exit" at bounding box center [1480, 343] width 69 height 25
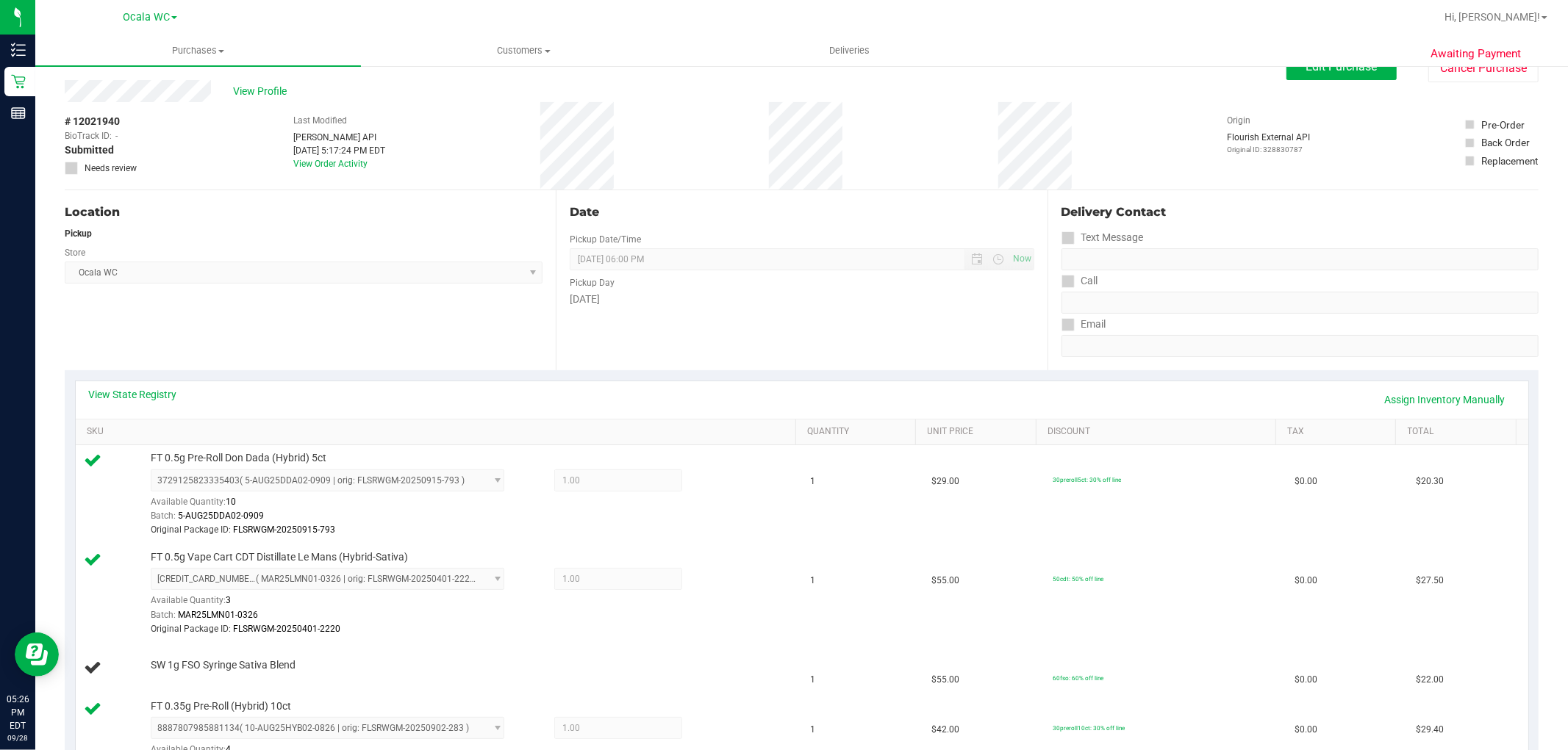
scroll to position [0, 0]
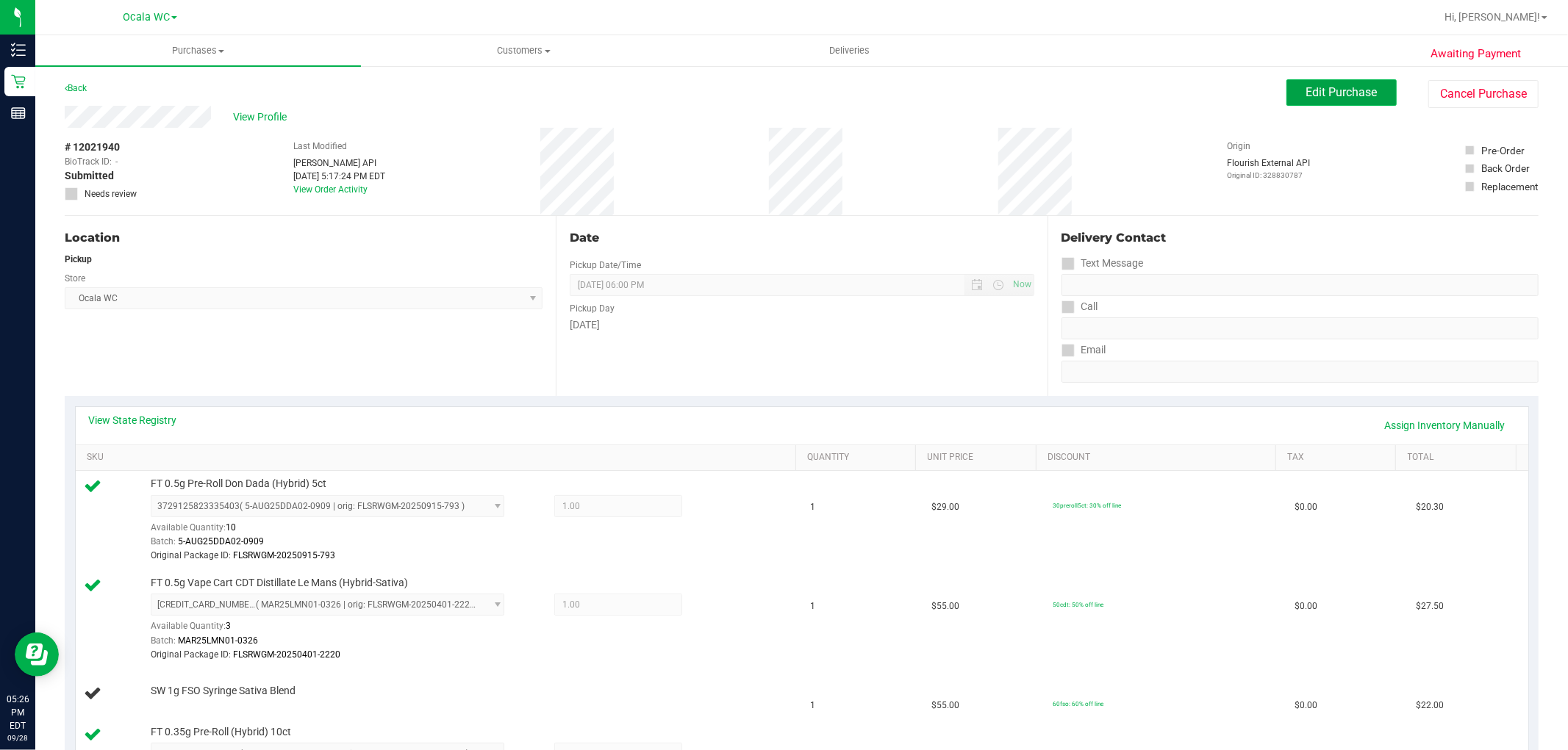
click at [1343, 96] on span "Edit Purchase" at bounding box center [1341, 92] width 71 height 14
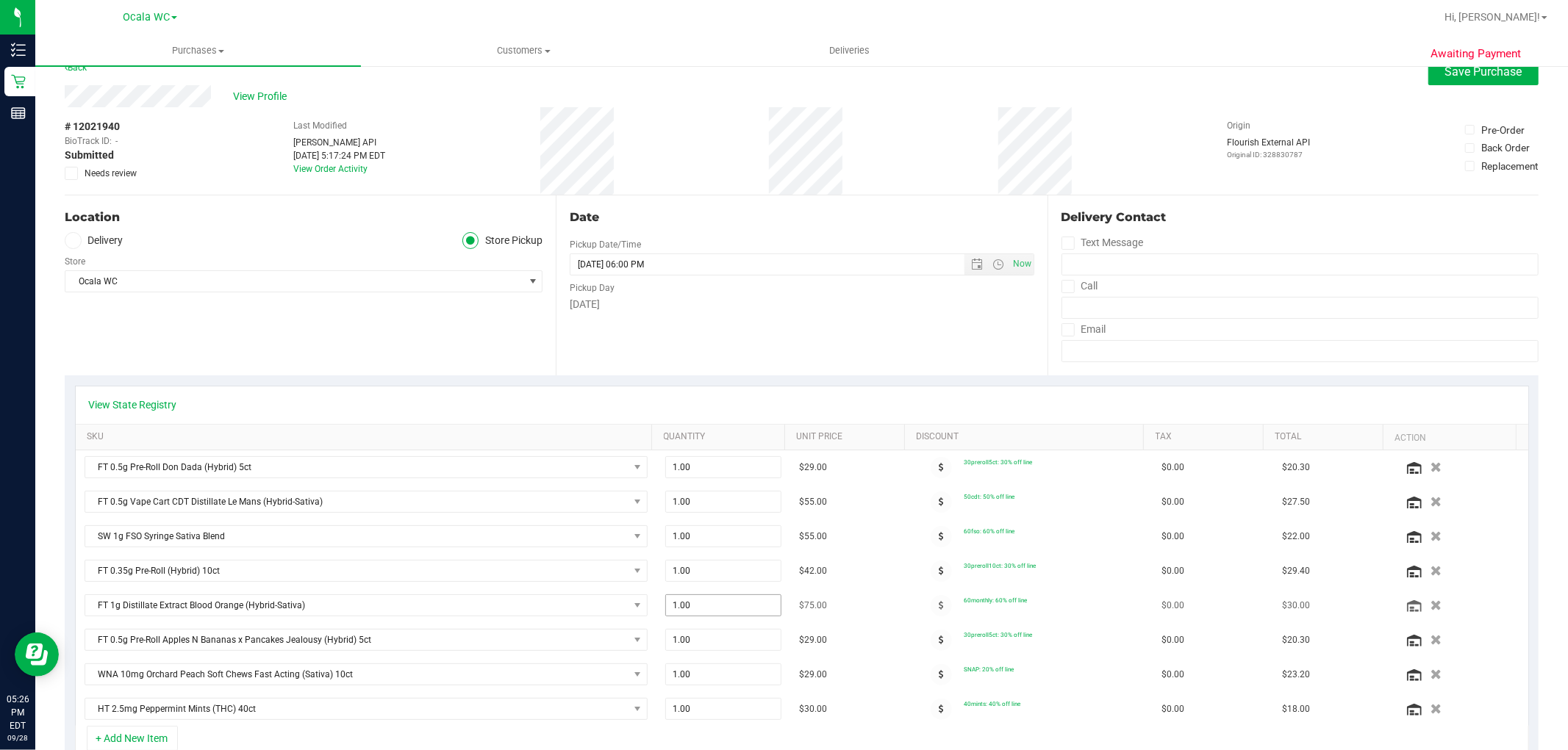
scroll to position [82, 0]
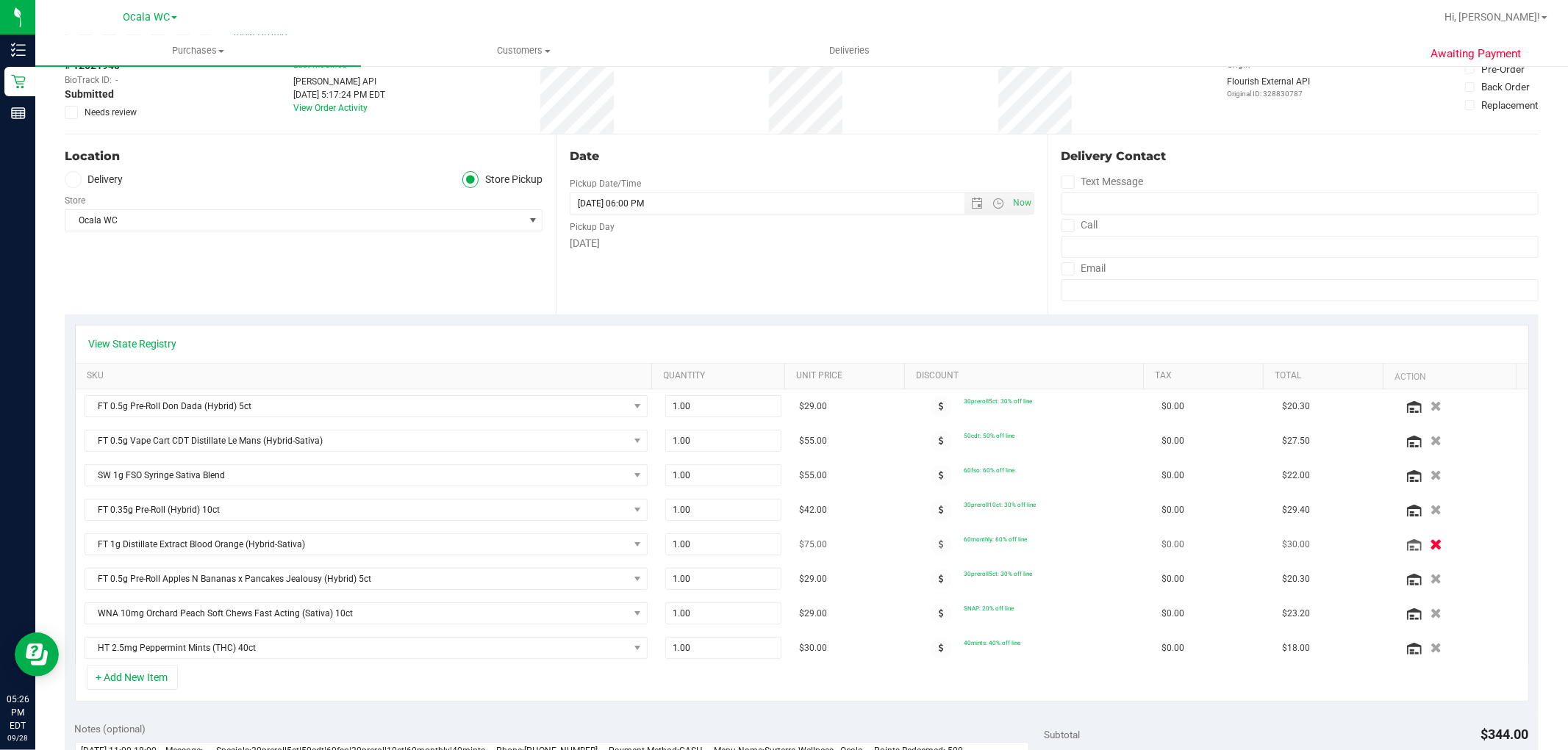
click at [1424, 546] on button "button" at bounding box center [1436, 544] width 25 height 15
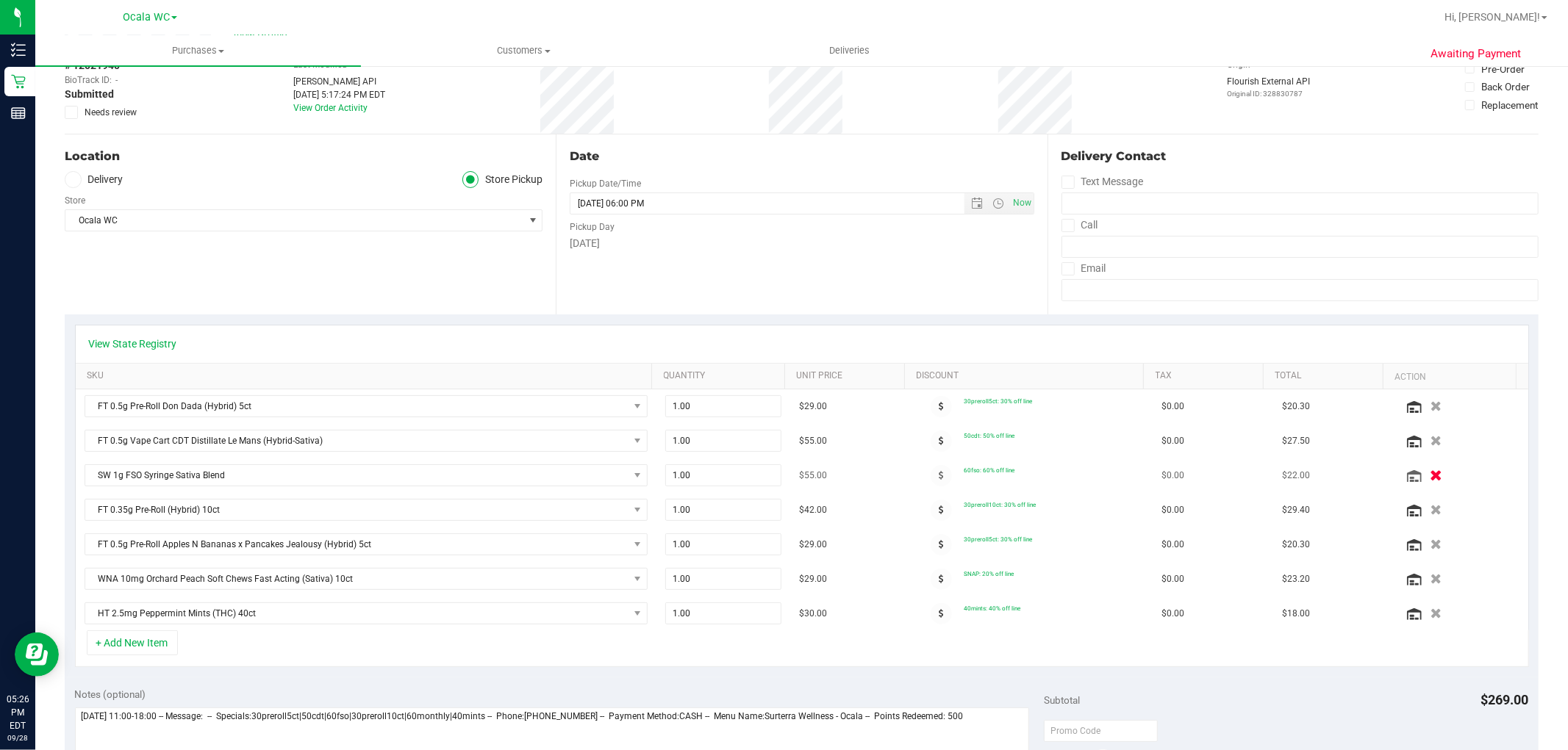
click at [1430, 476] on icon "button" at bounding box center [1435, 476] width 12 height 11
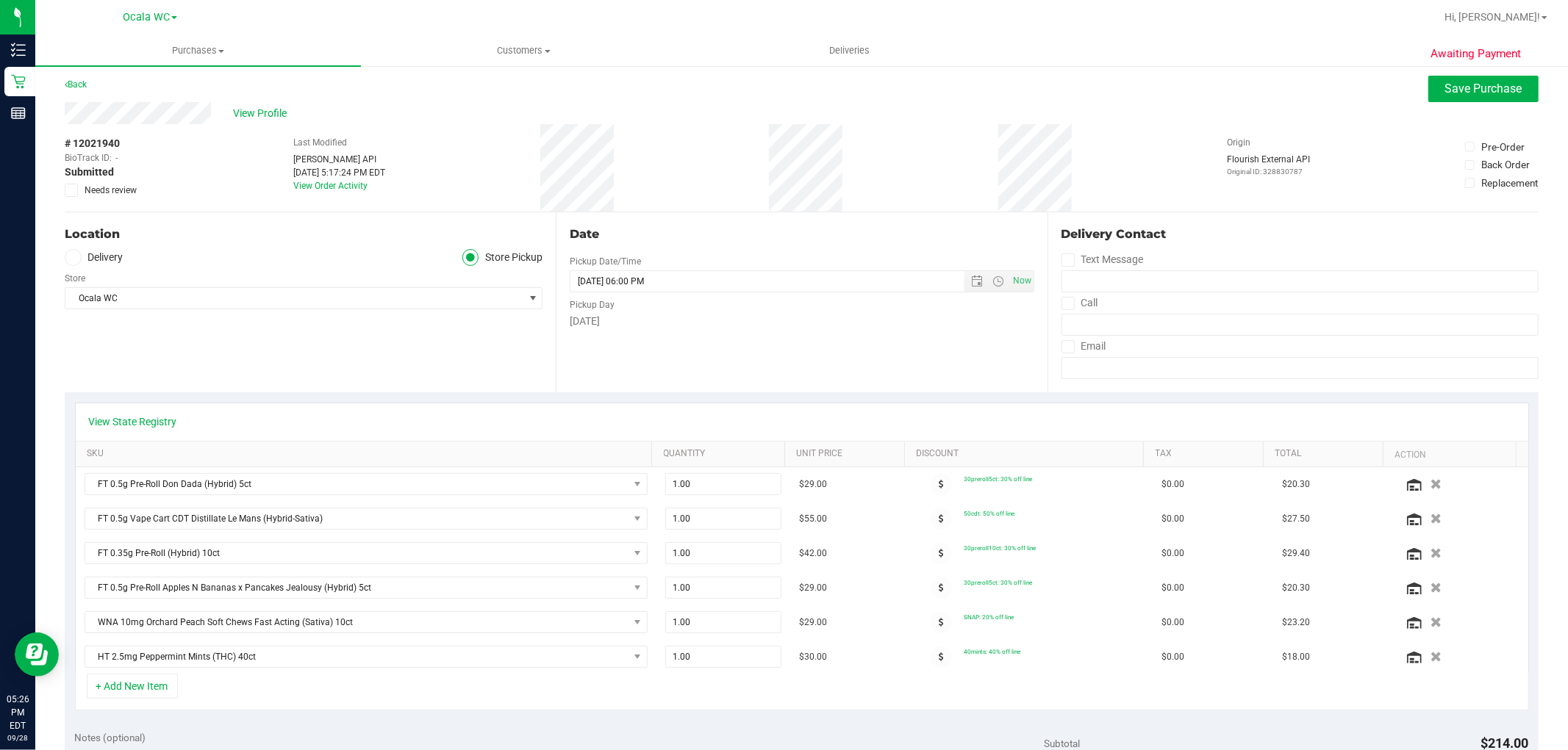
scroll to position [0, 0]
click at [1445, 94] on span "Save Purchase" at bounding box center [1483, 92] width 77 height 14
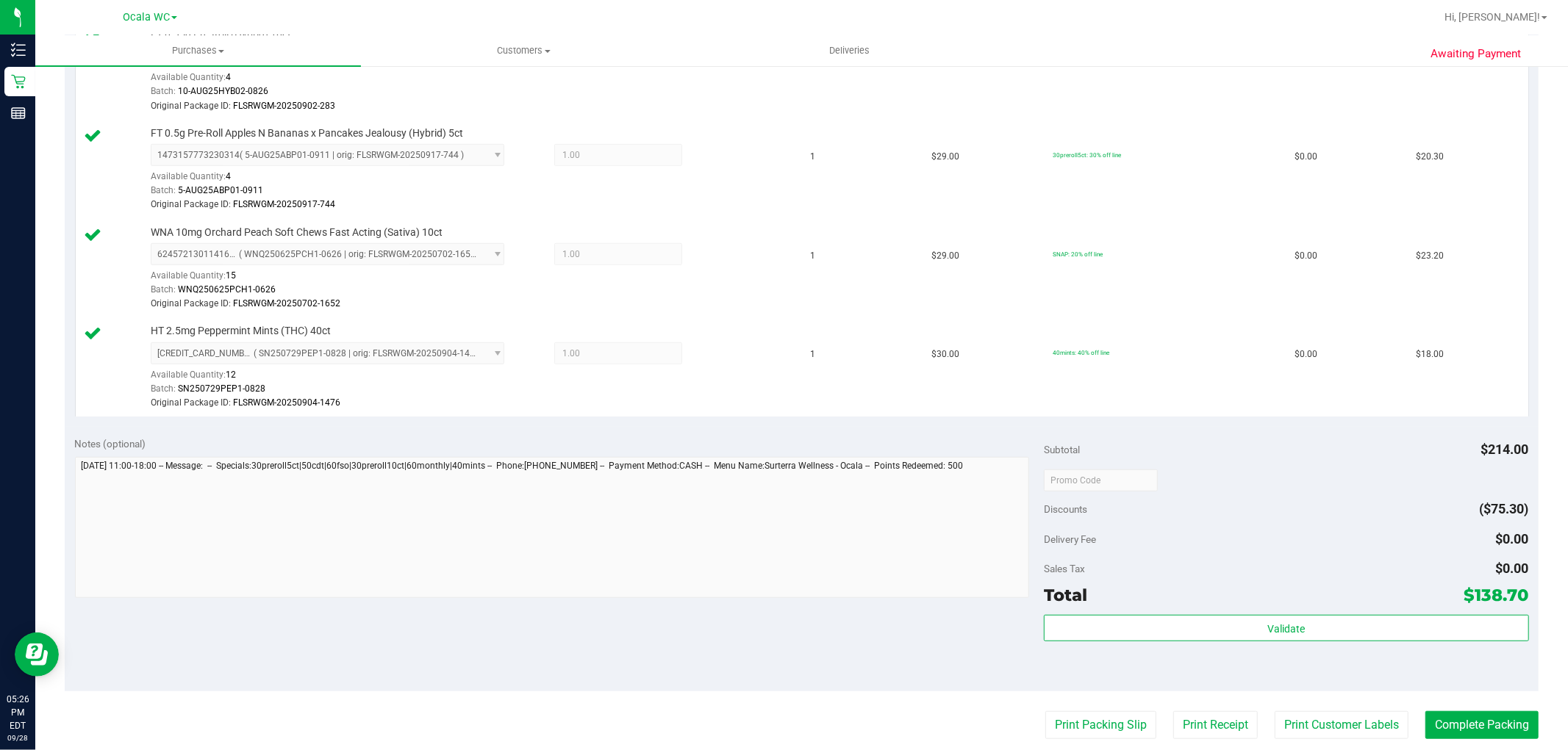
scroll to position [652, 0]
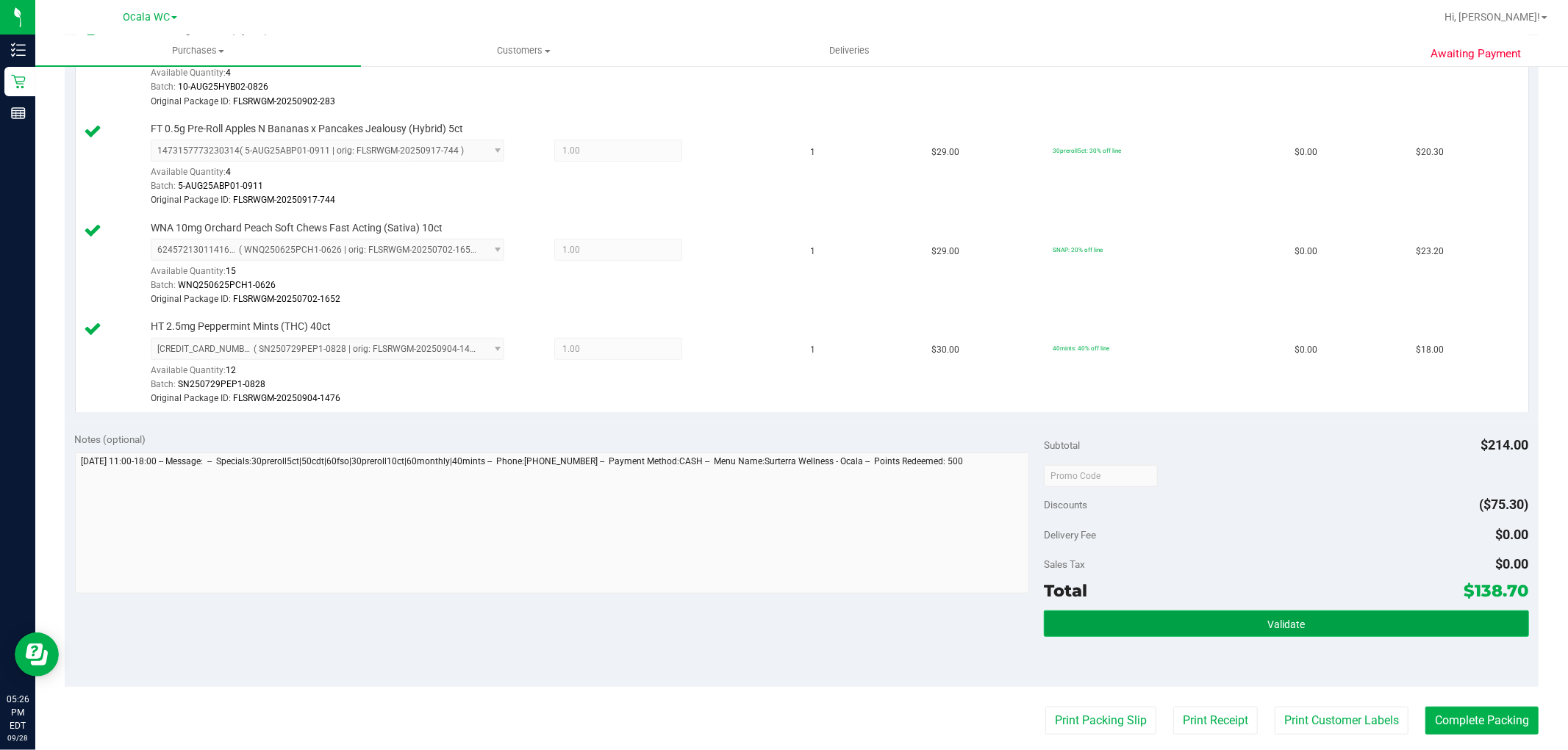
click at [1222, 633] on button "Validate" at bounding box center [1285, 624] width 485 height 27
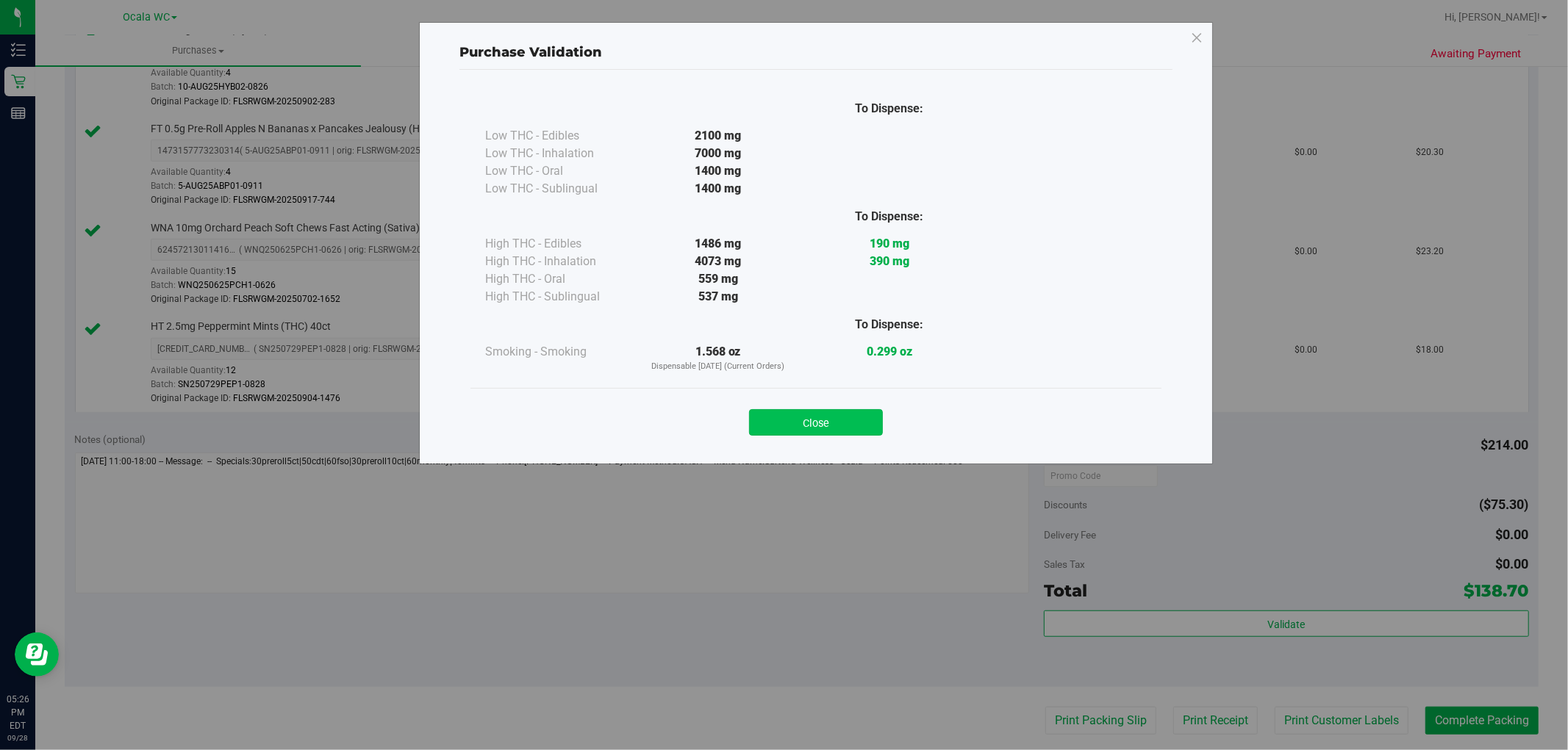
click at [843, 416] on button "Close" at bounding box center [815, 423] width 134 height 27
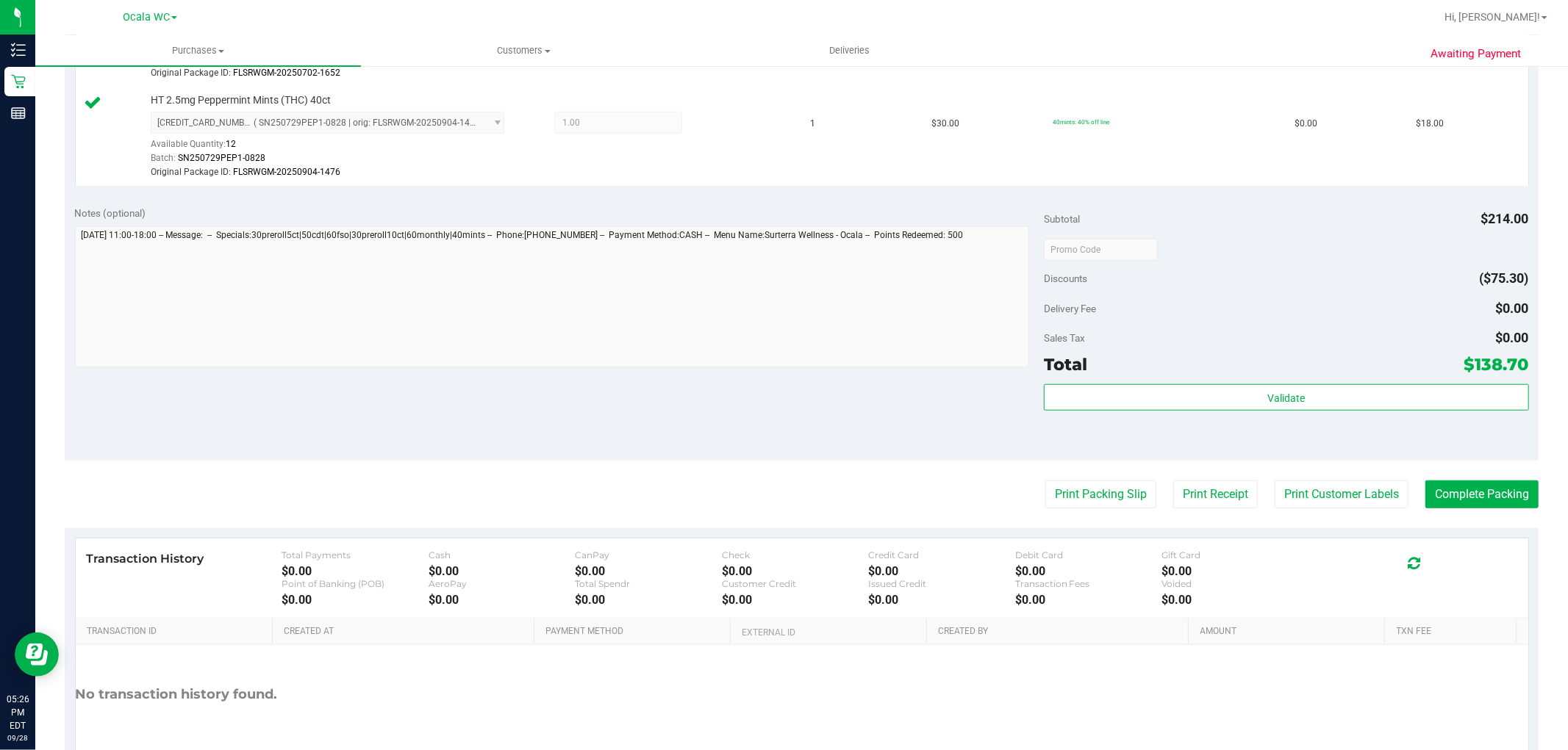
scroll to position [898, 0]
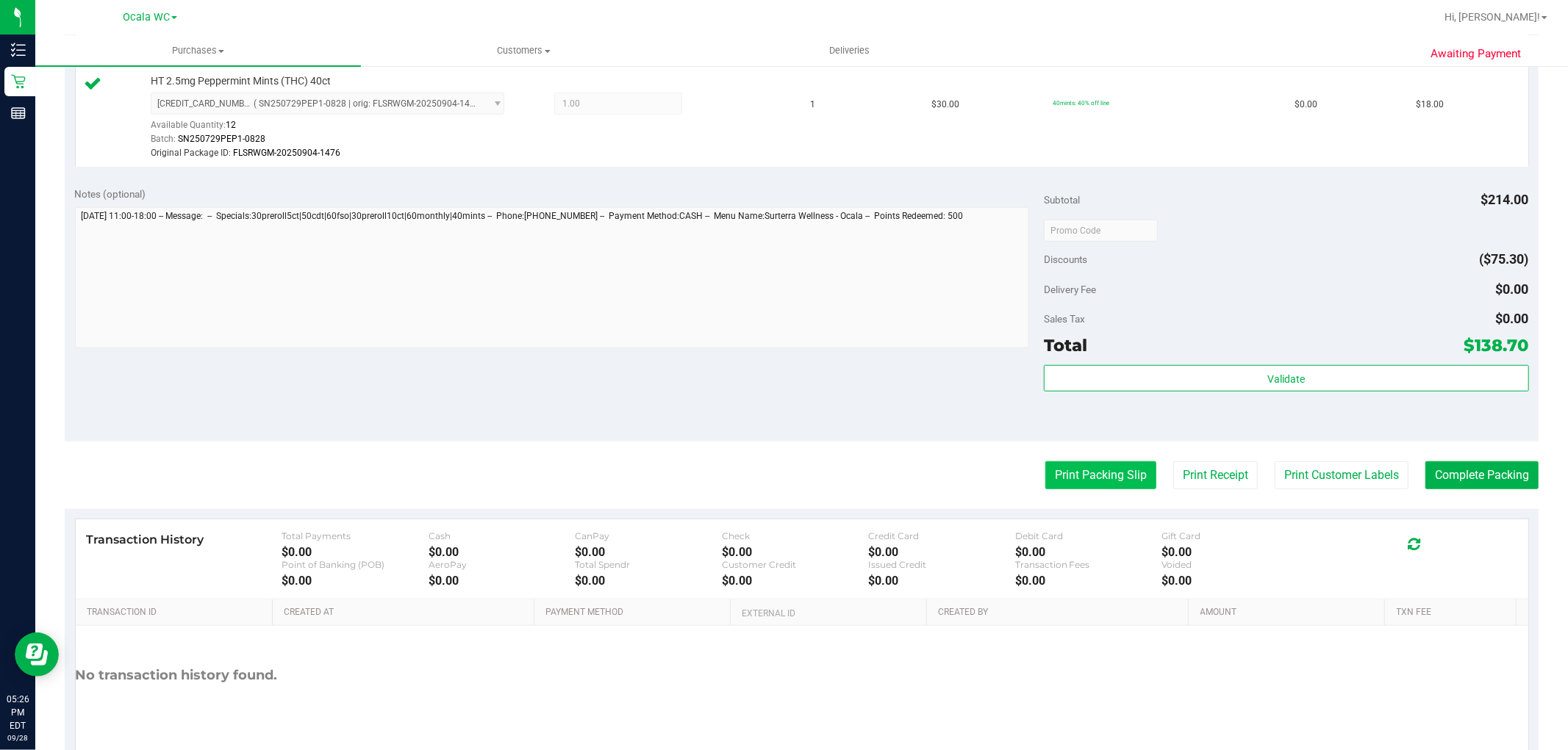
click at [1091, 487] on button "Print Packing Slip" at bounding box center [1100, 475] width 111 height 27
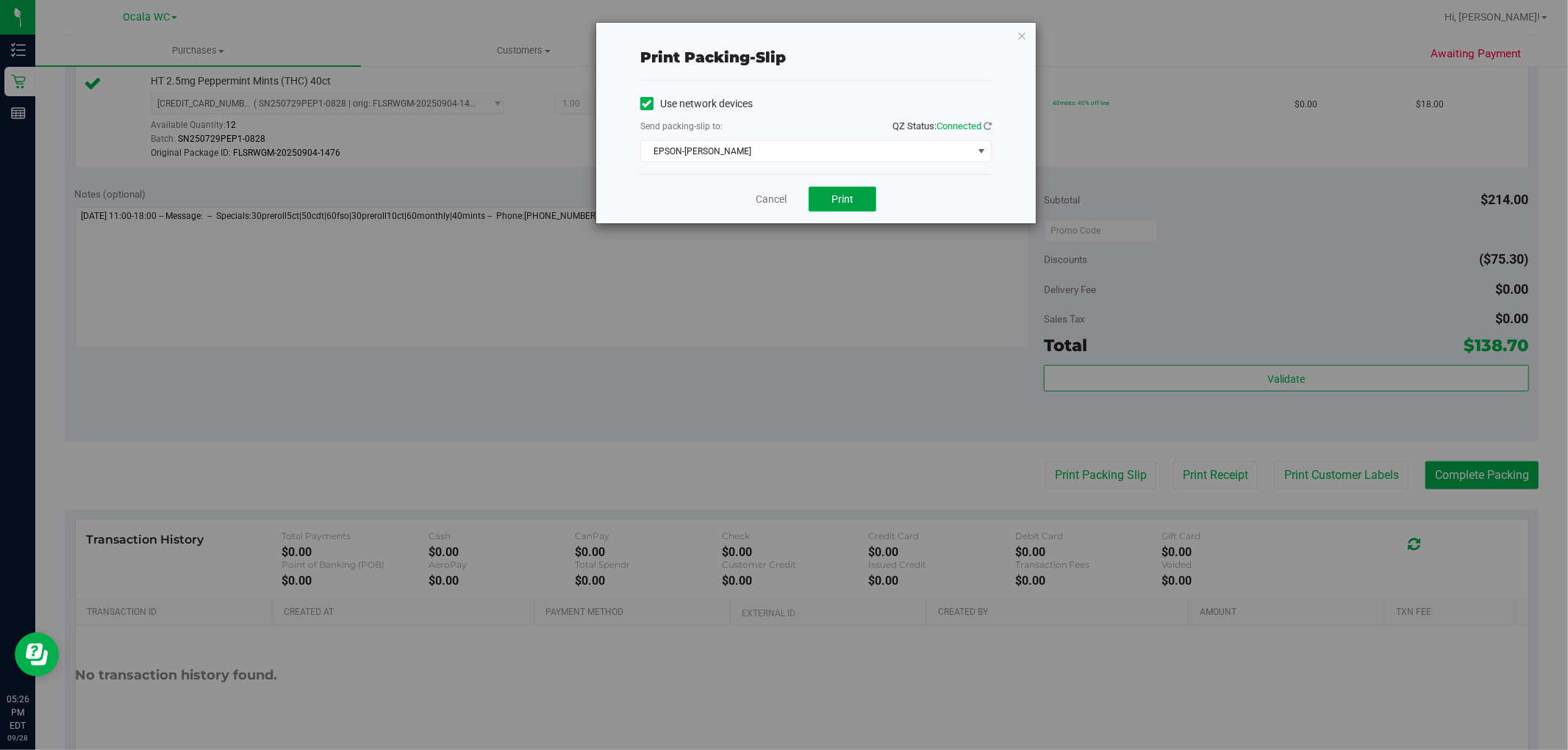
click at [851, 204] on span "Print" at bounding box center [841, 199] width 22 height 11
click at [765, 200] on link "Cancel" at bounding box center [770, 199] width 31 height 15
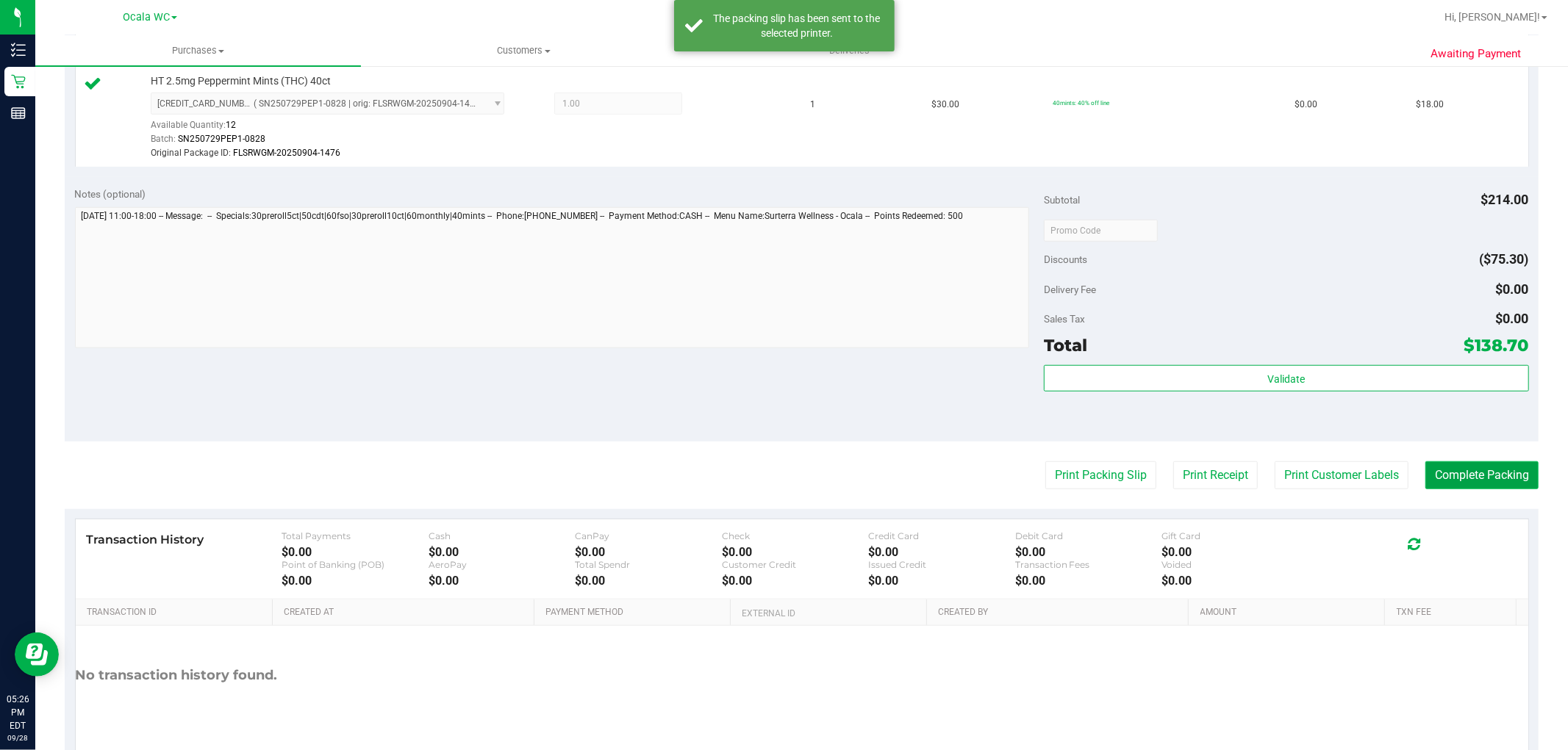
click at [1433, 464] on button "Complete Packing" at bounding box center [1481, 475] width 113 height 27
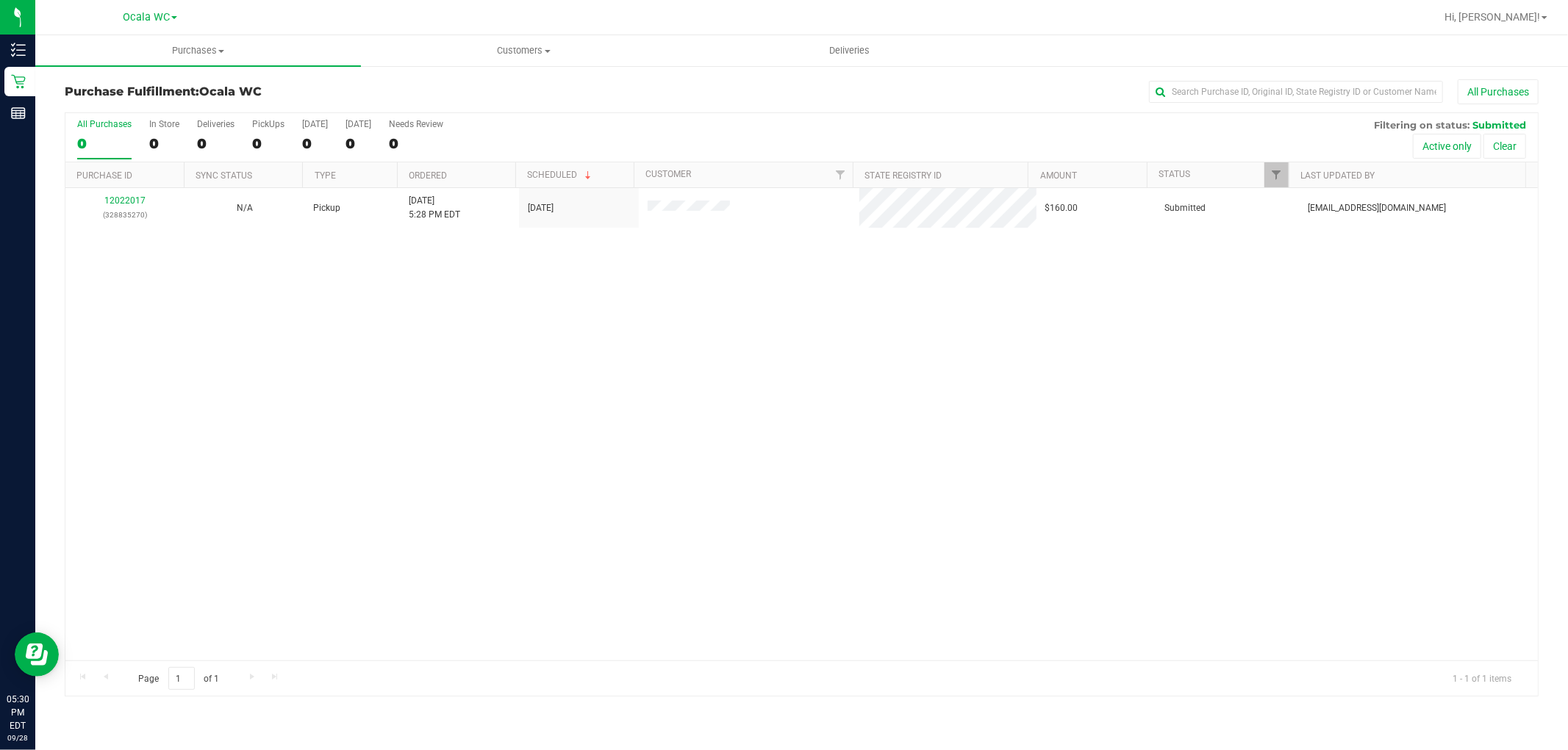
click at [351, 368] on div "12022017 (328835270) N/A Pickup [DATE] 5:28 PM EDT 9/28/2025 $160.00 Submitted …" at bounding box center [802, 424] width 1472 height 472
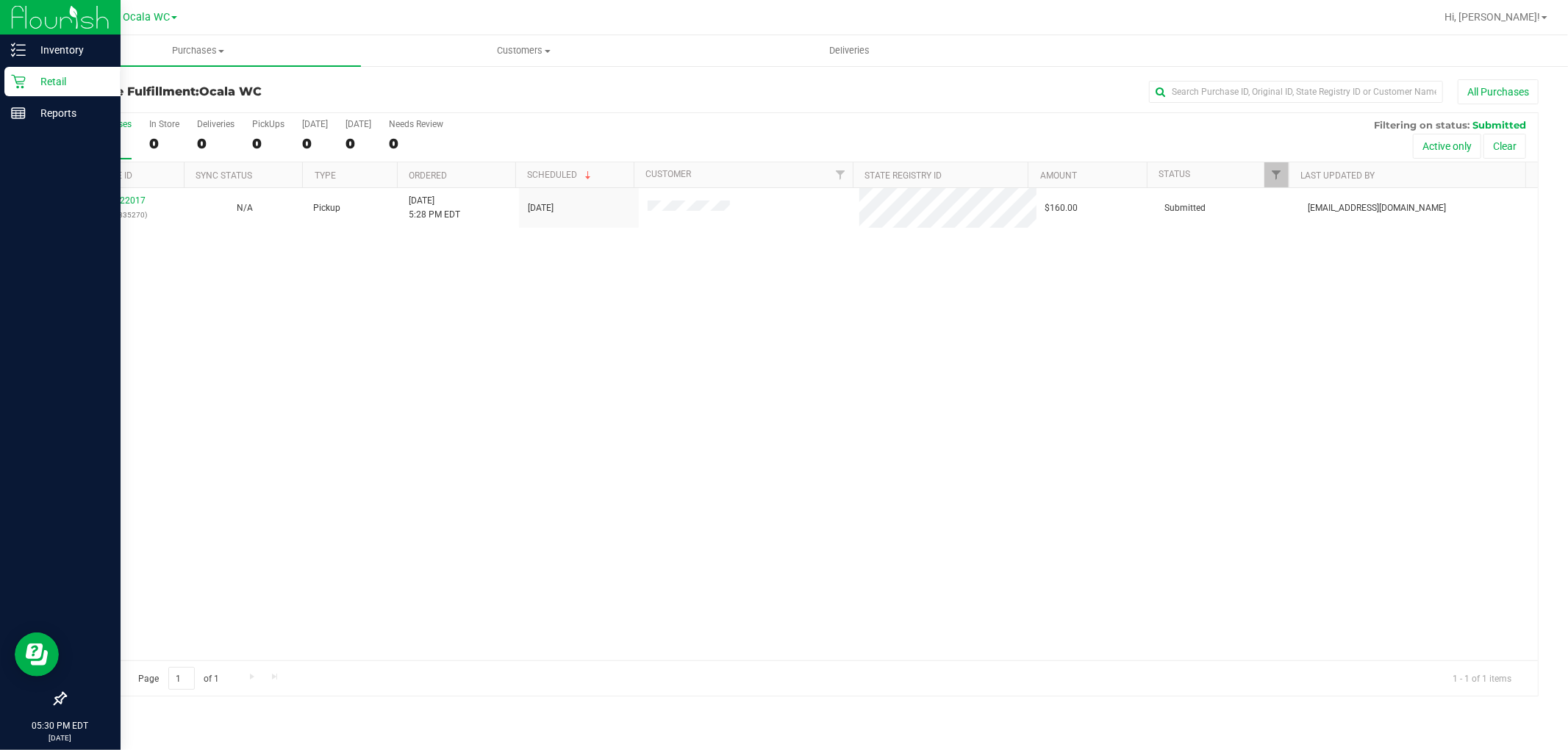
click at [14, 79] on icon at bounding box center [18, 81] width 14 height 14
